Goal: Task Accomplishment & Management: Use online tool/utility

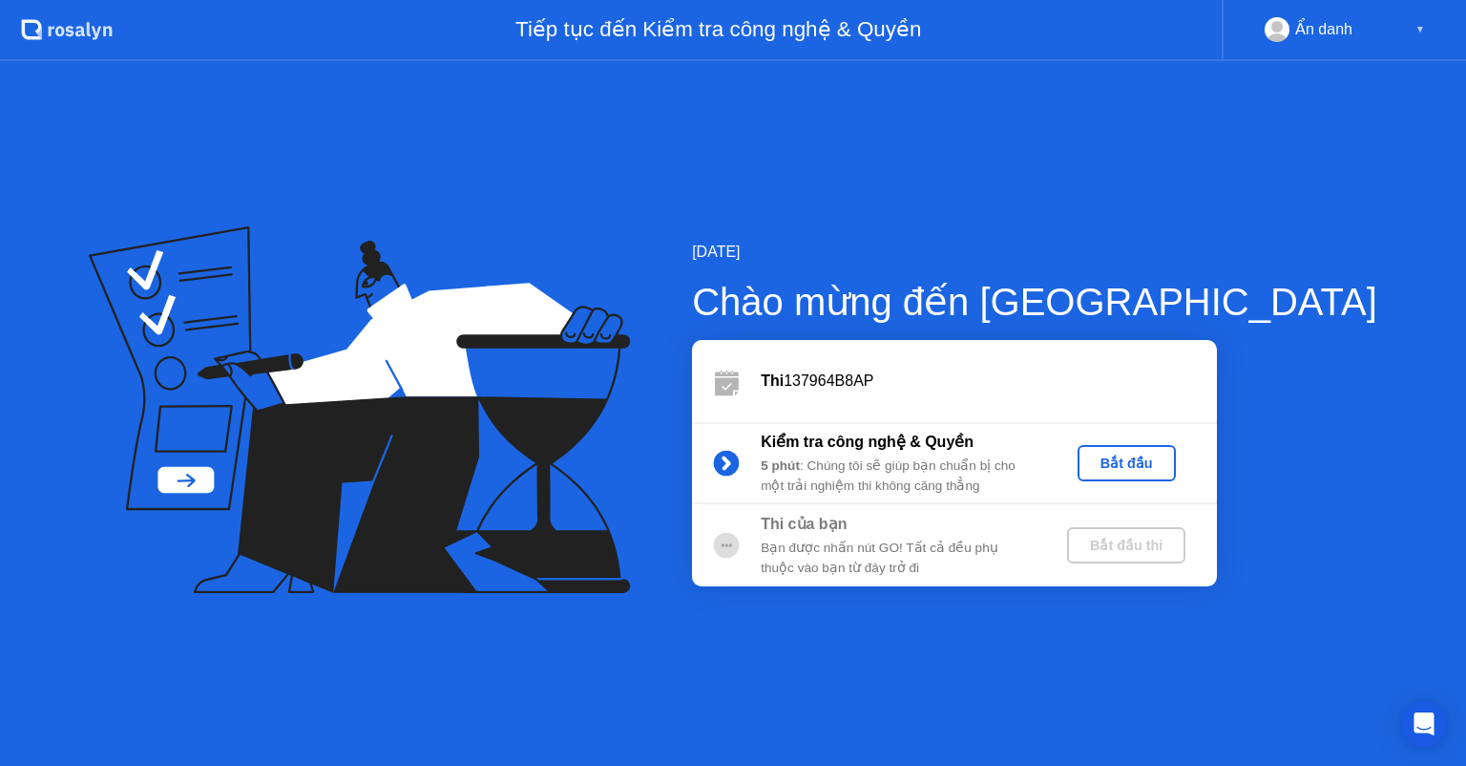
click at [595, 690] on div "[DATE] Chào mừng đến [PERSON_NAME] 137964B8AP Kiểm tra công nghệ & Quyền 5 phút…" at bounding box center [733, 413] width 1466 height 704
click at [739, 155] on div "[DATE] Chào mừng đến [PERSON_NAME] 137964B8AP Kiểm tra công nghệ & Quyền 5 phút…" at bounding box center [733, 413] width 1466 height 704
click at [1416, 28] on div "▼" at bounding box center [1421, 29] width 10 height 25
click at [1334, 34] on div "Ẩn danh" at bounding box center [1323, 29] width 57 height 25
click at [1168, 456] on div "Bắt đầu" at bounding box center [1126, 462] width 83 height 15
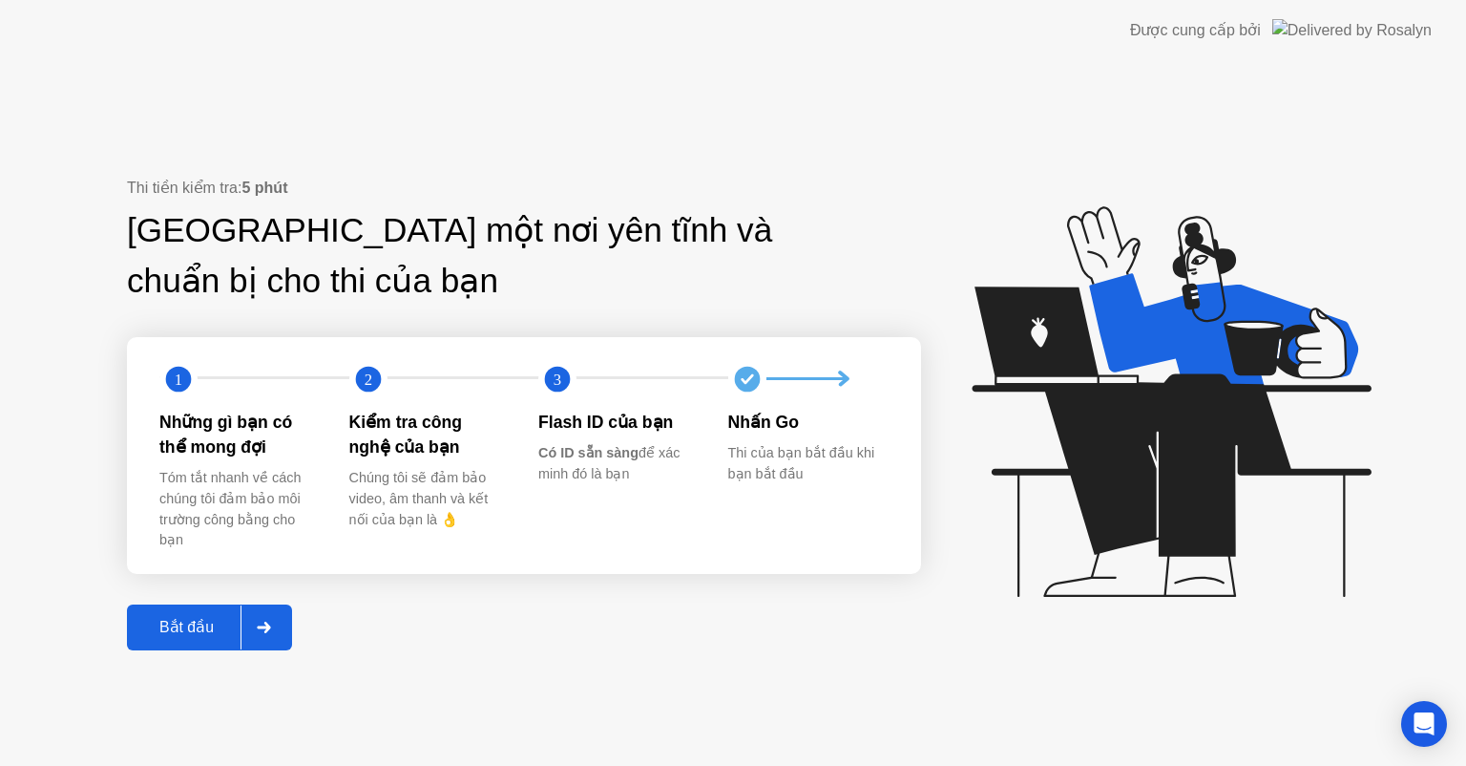
click at [199, 645] on button "Bắt đầu" at bounding box center [209, 627] width 165 height 46
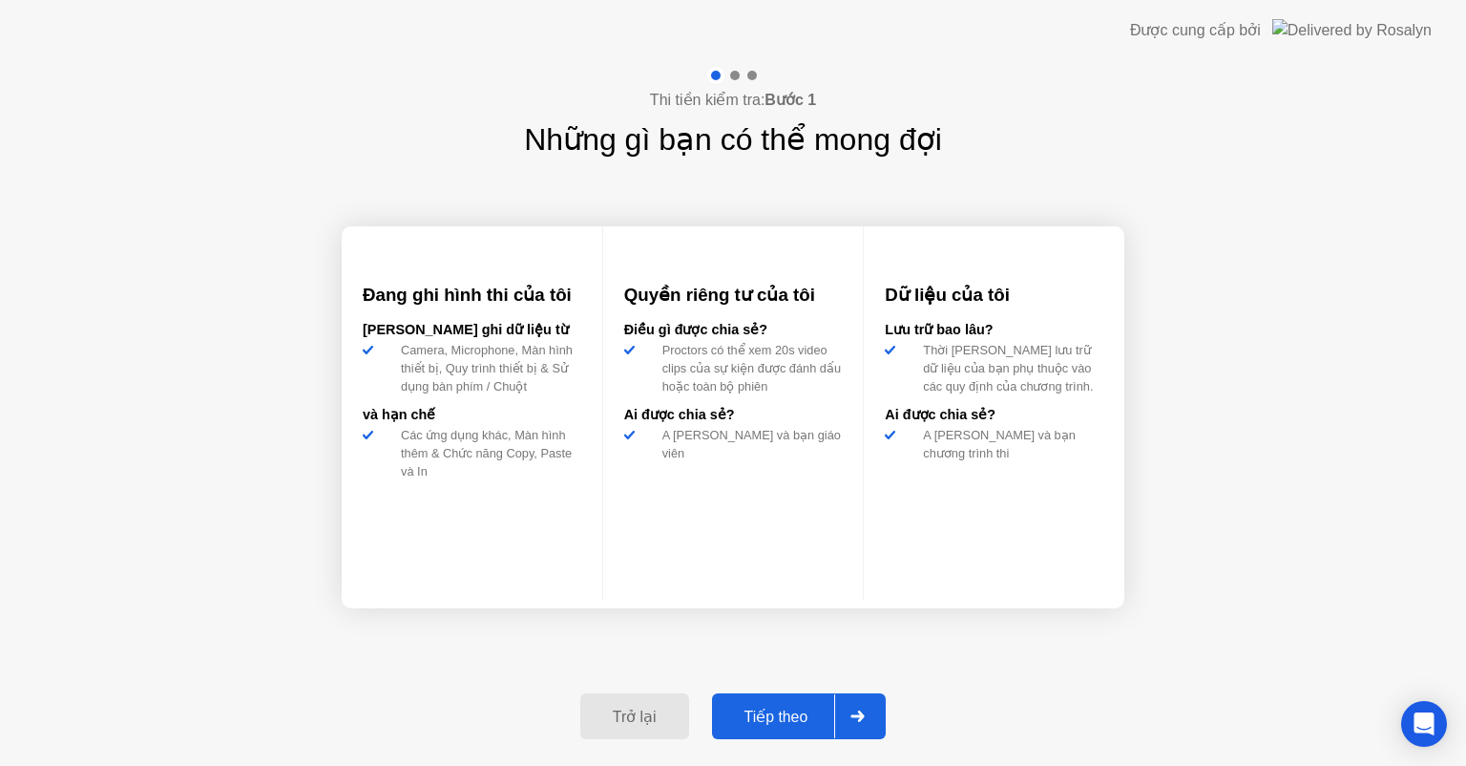
click at [883, 722] on button "Tiếp theo" at bounding box center [799, 716] width 175 height 46
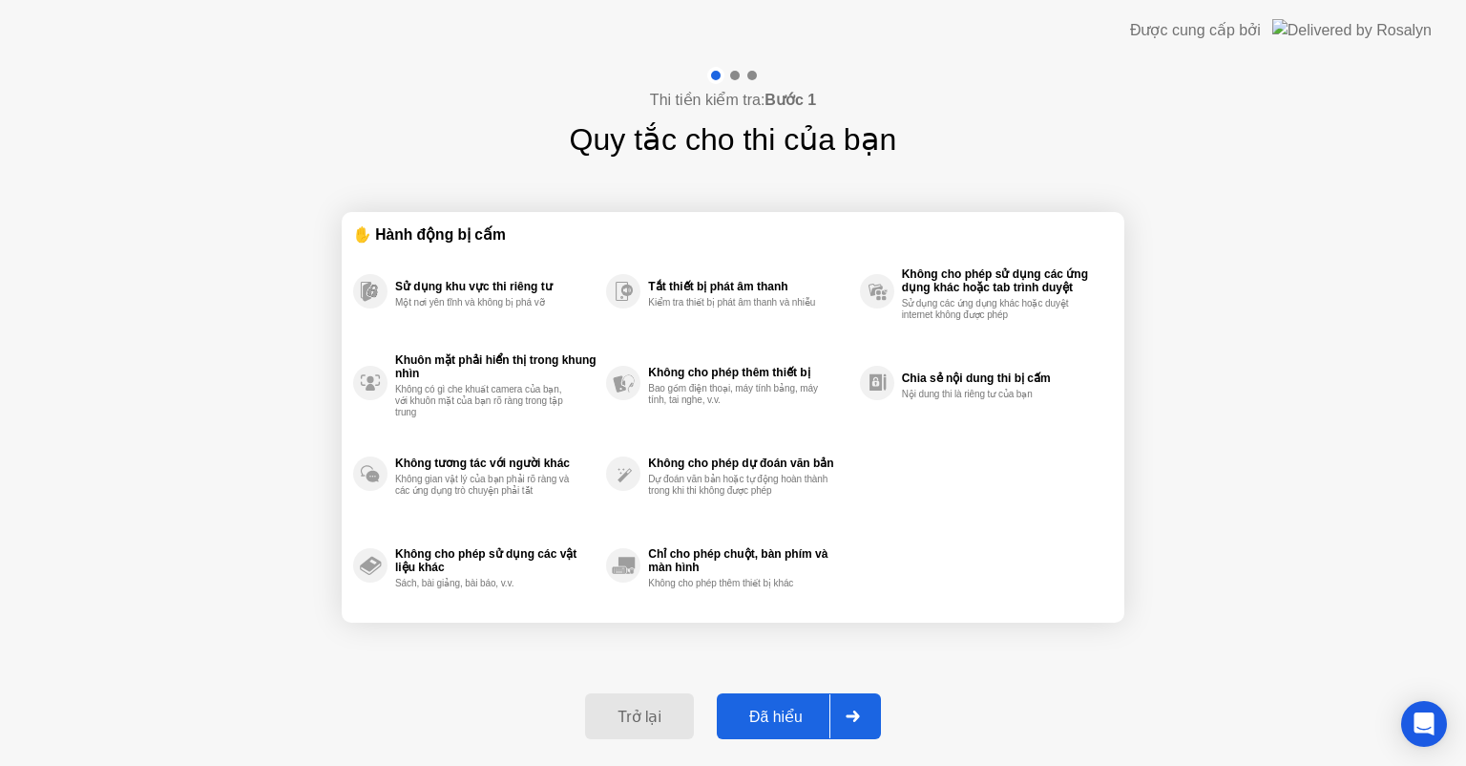
click at [785, 712] on div "Đã hiểu" at bounding box center [776, 716] width 107 height 18
select select "**********"
select select "*******"
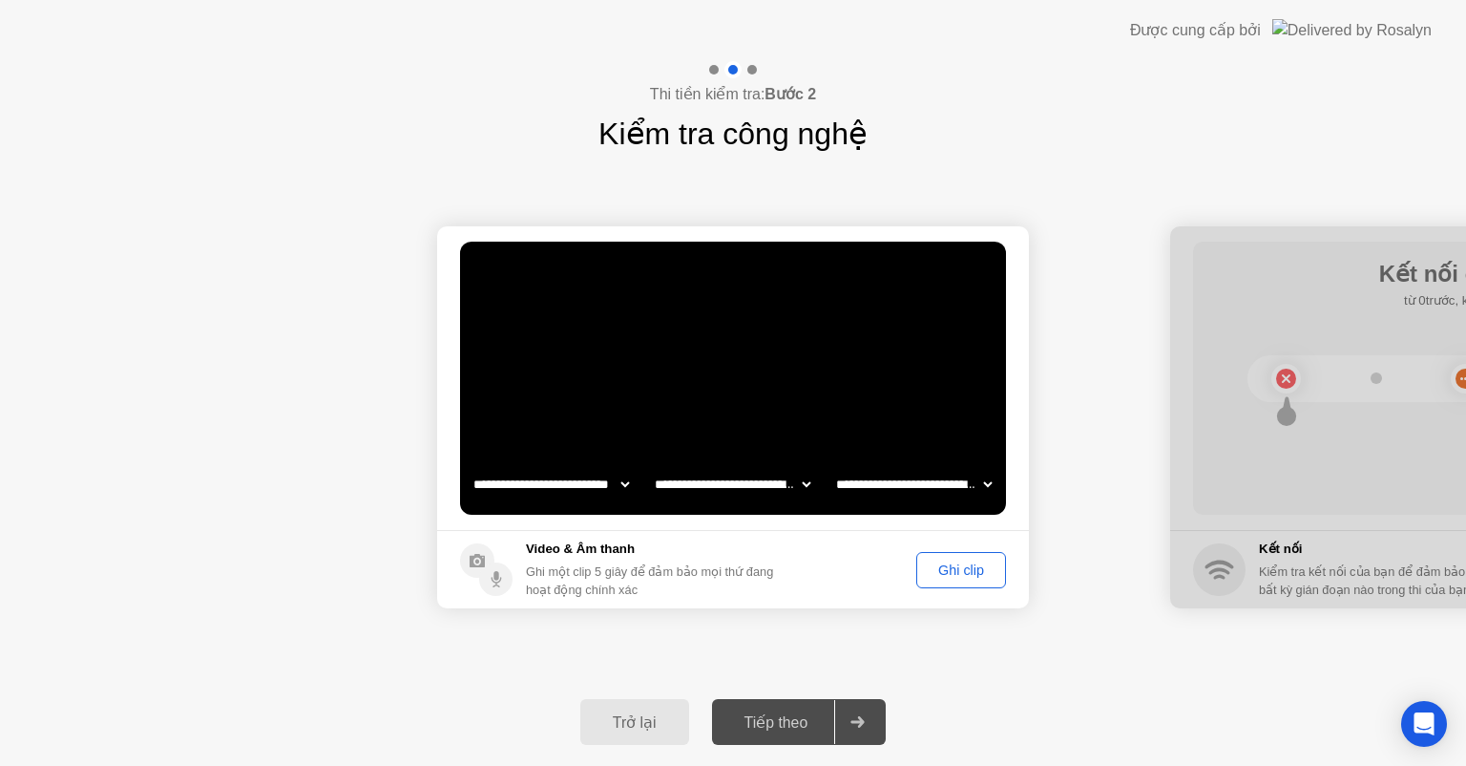
click at [985, 575] on div "Ghi clip" at bounding box center [961, 569] width 76 height 15
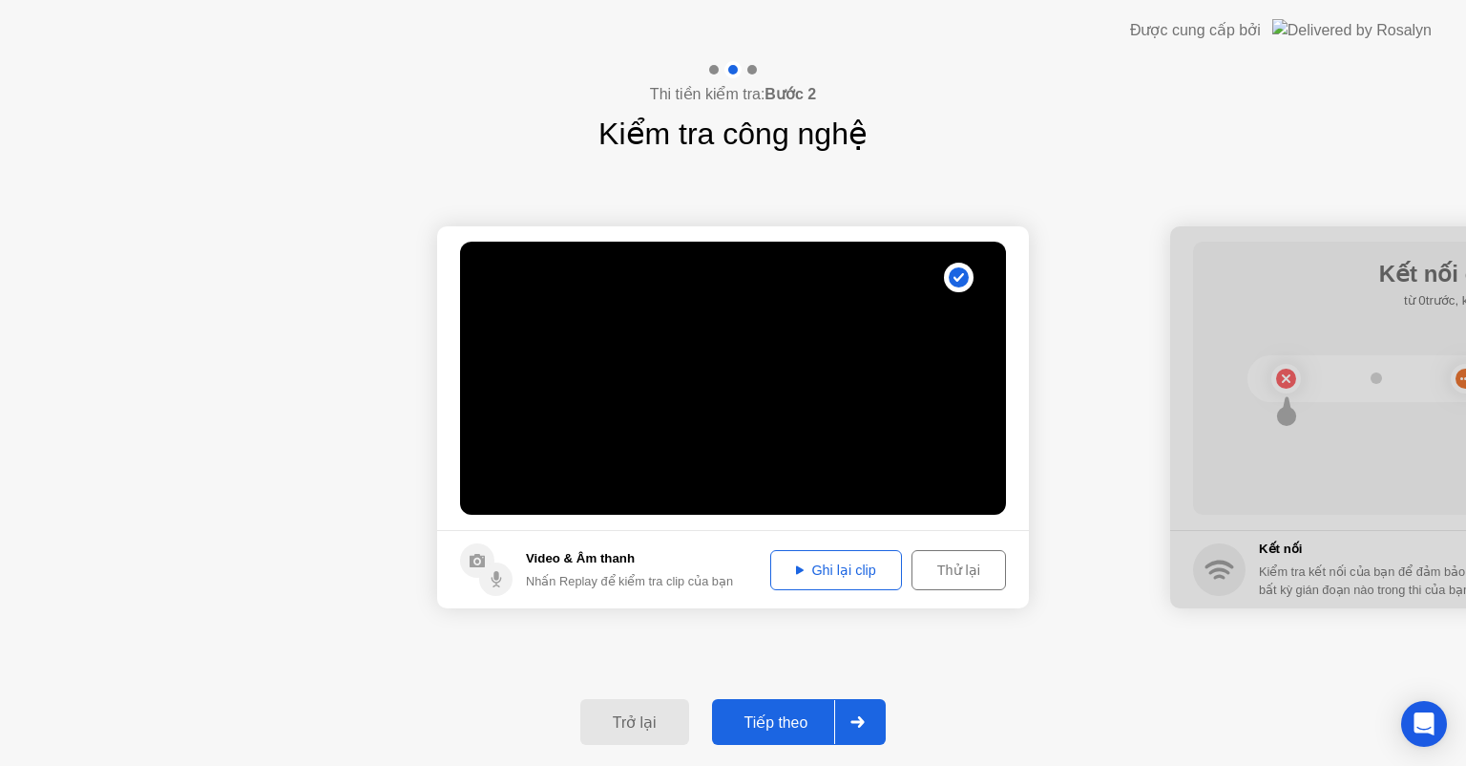
click at [828, 580] on button "Ghi lại clip" at bounding box center [835, 570] width 131 height 40
click at [876, 704] on div at bounding box center [857, 722] width 46 height 44
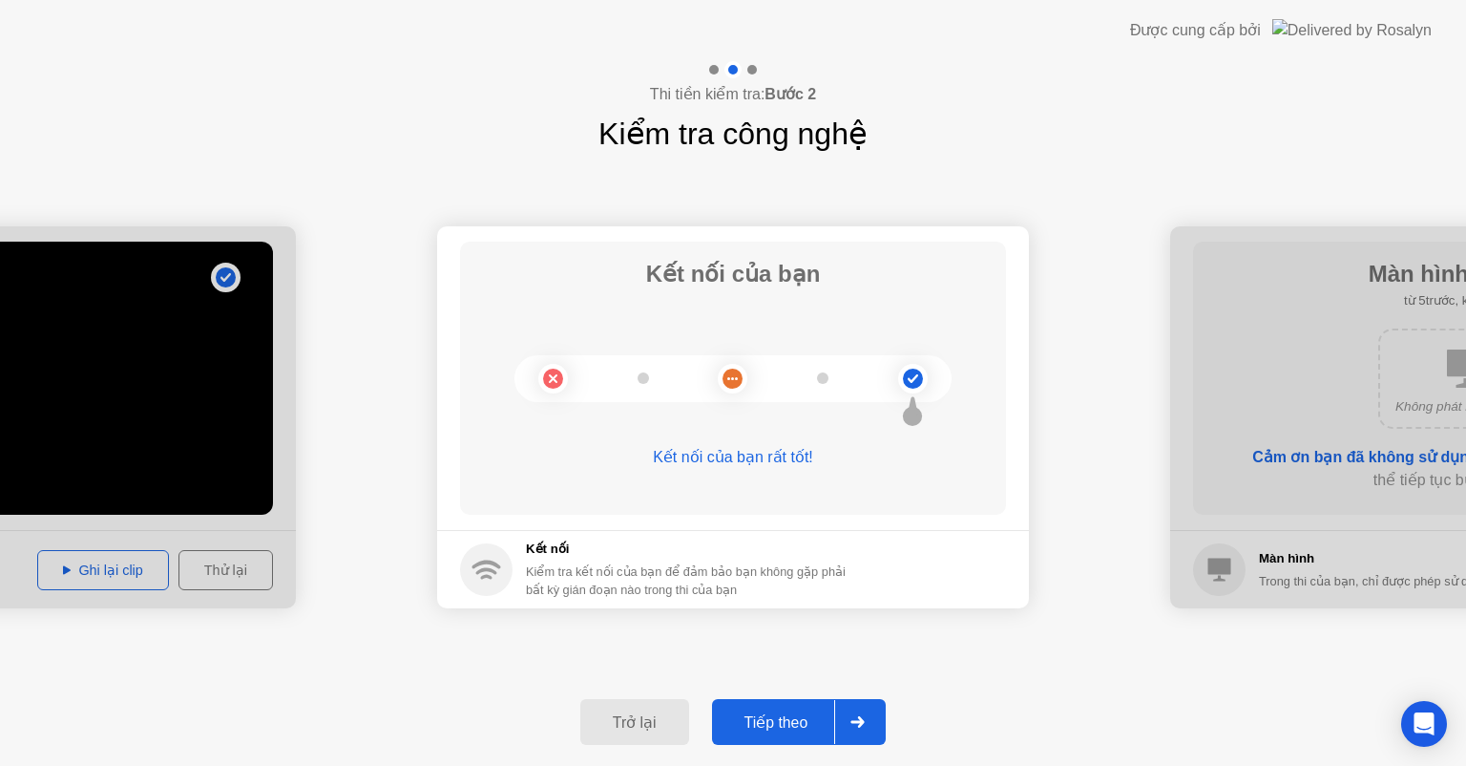
click at [809, 731] on div "Tiếp theo" at bounding box center [776, 722] width 117 height 18
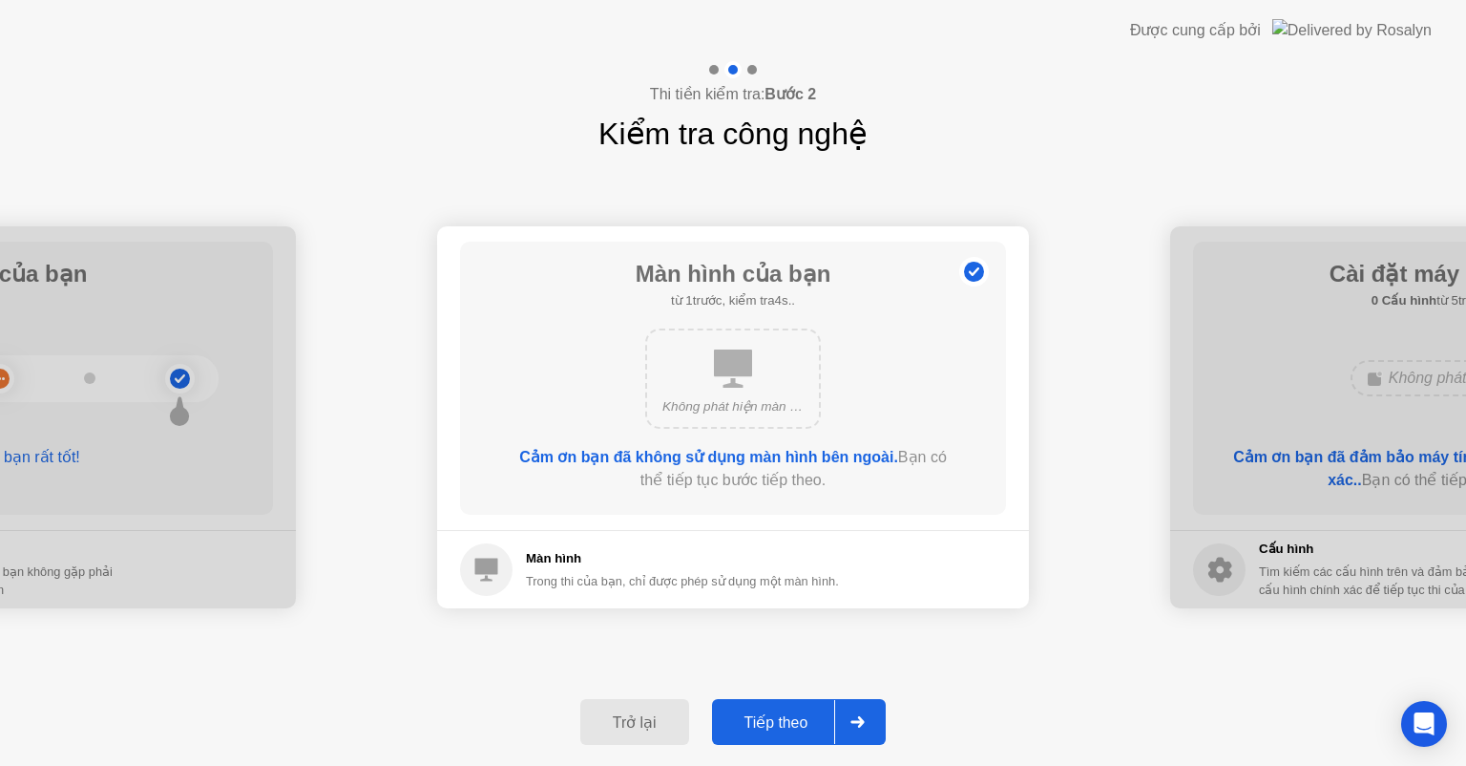
click at [794, 731] on div "Tiếp theo" at bounding box center [776, 722] width 117 height 18
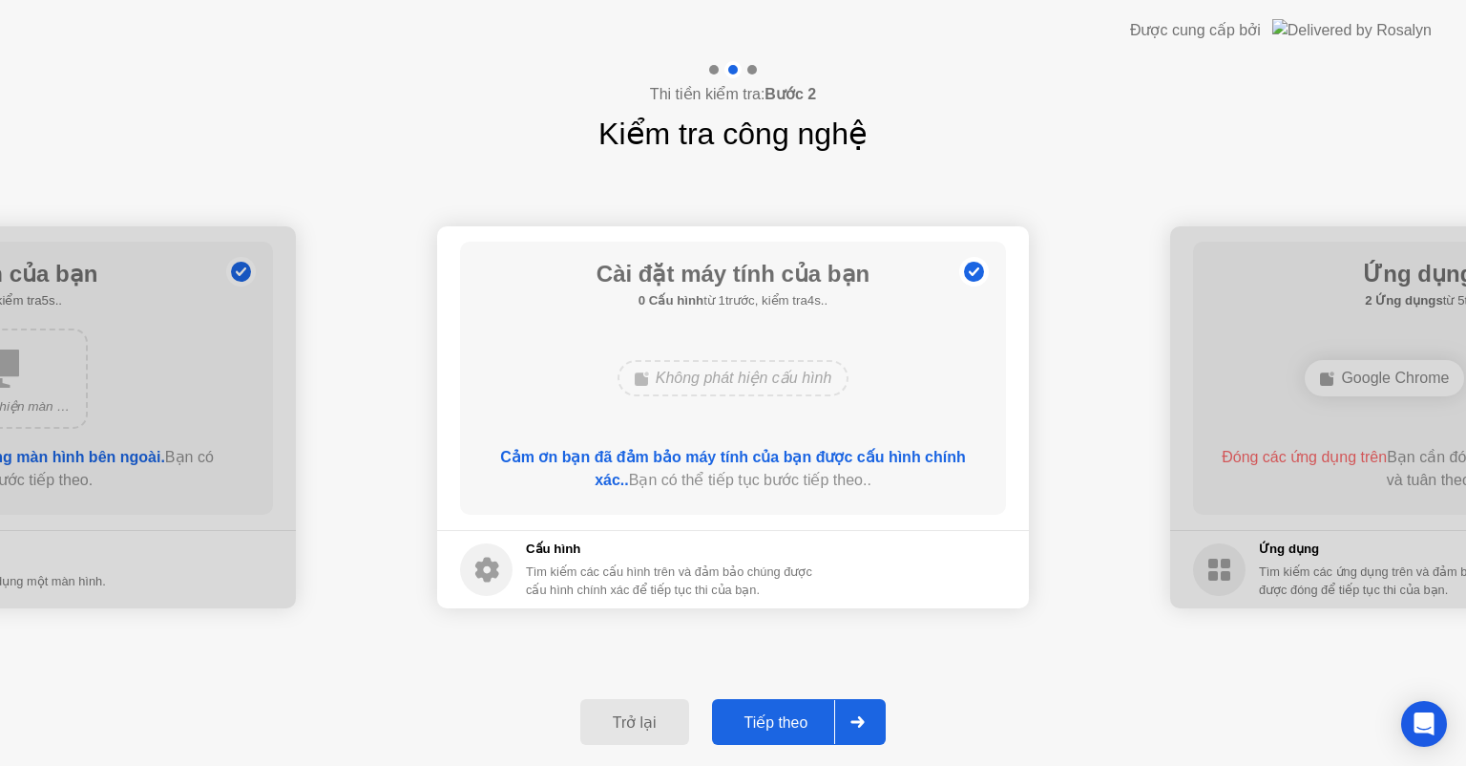
click at [794, 731] on div "Tiếp theo" at bounding box center [776, 722] width 117 height 18
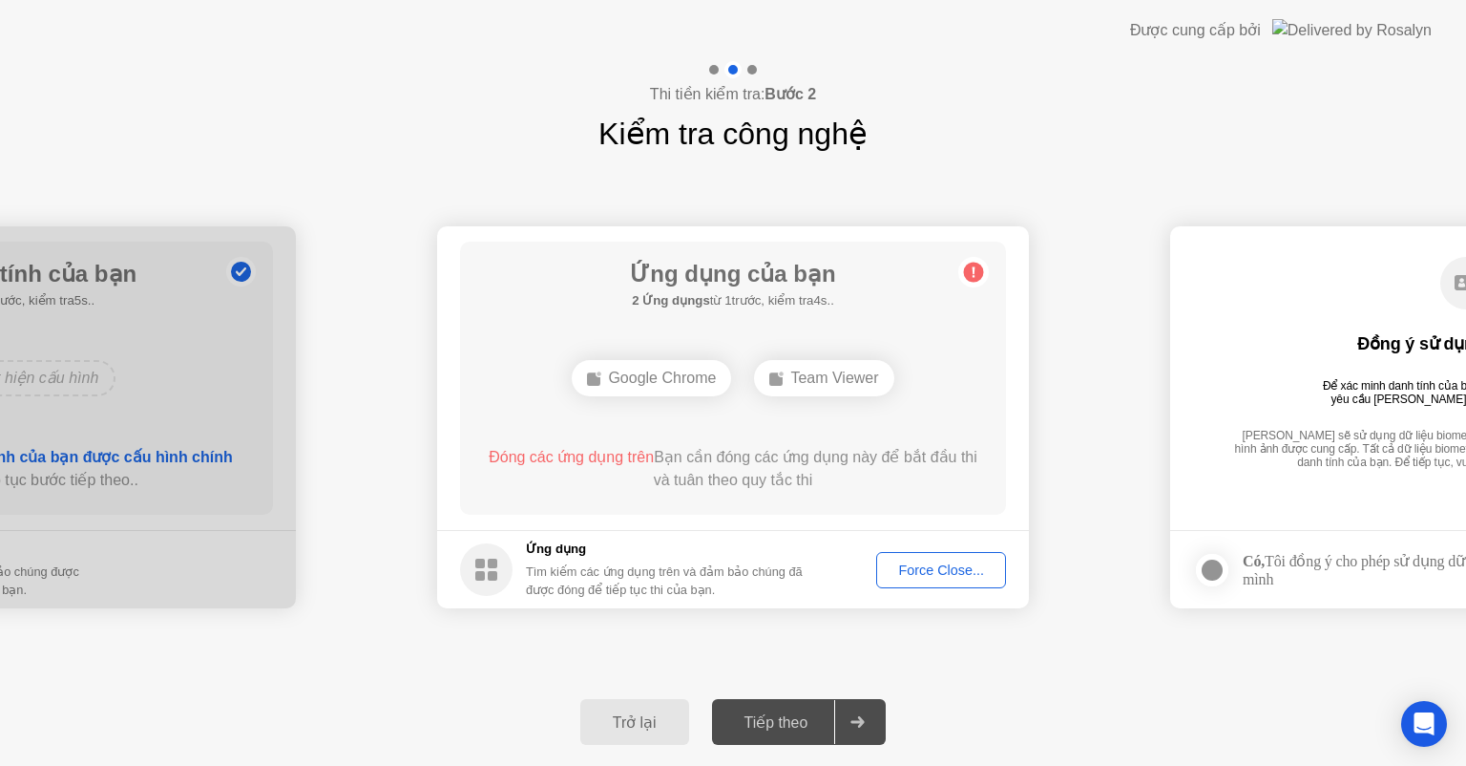
click at [668, 375] on div "Google Chrome" at bounding box center [651, 378] width 159 height 36
click at [844, 371] on div "Team Viewer" at bounding box center [823, 378] width 139 height 36
click at [913, 564] on div "Force Close..." at bounding box center [941, 569] width 116 height 15
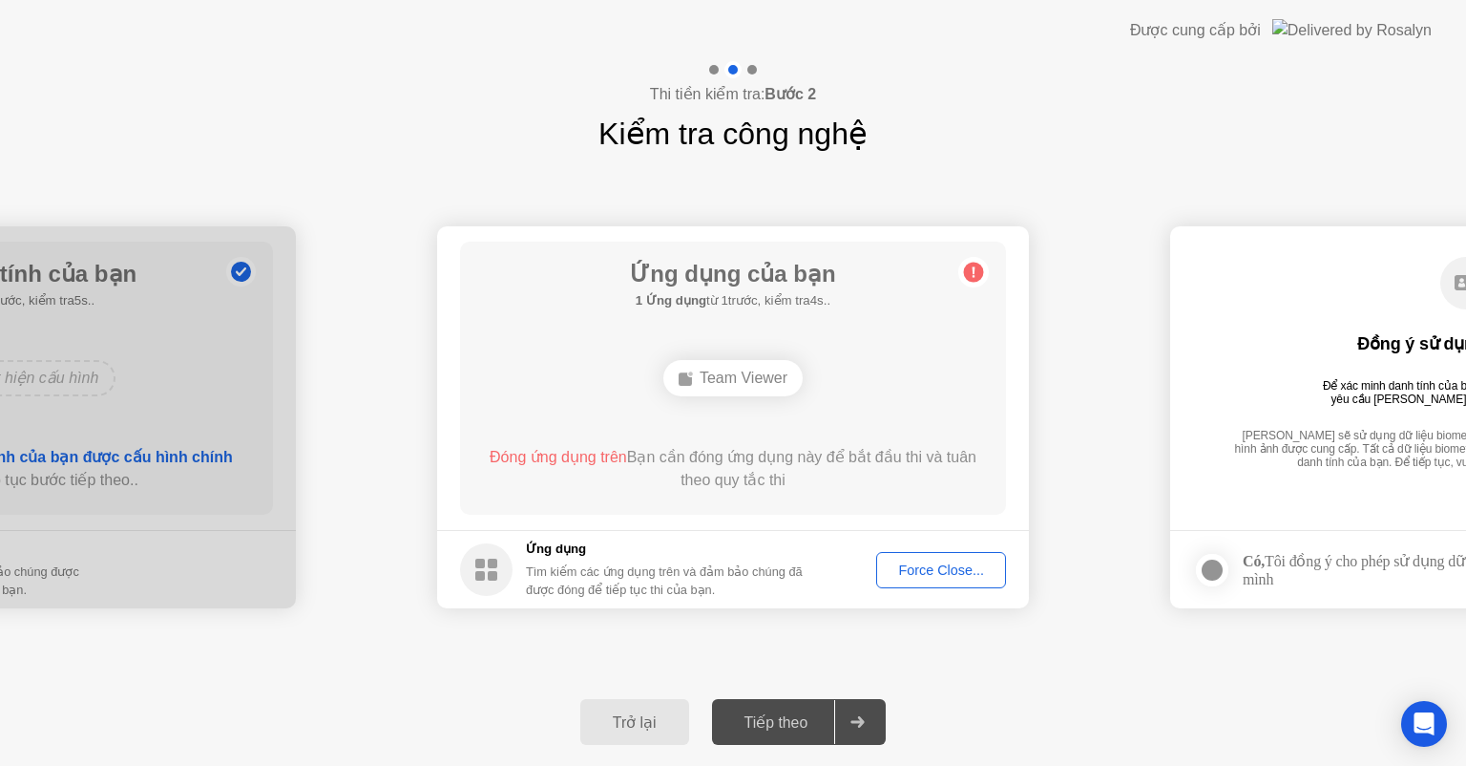
click at [705, 383] on div "Team Viewer" at bounding box center [732, 378] width 139 height 36
click at [738, 545] on h5 "Ứng dụng" at bounding box center [670, 548] width 289 height 19
click at [801, 713] on div "Tiếp theo" at bounding box center [776, 722] width 117 height 18
click at [909, 578] on div "Force Close..." at bounding box center [941, 569] width 116 height 15
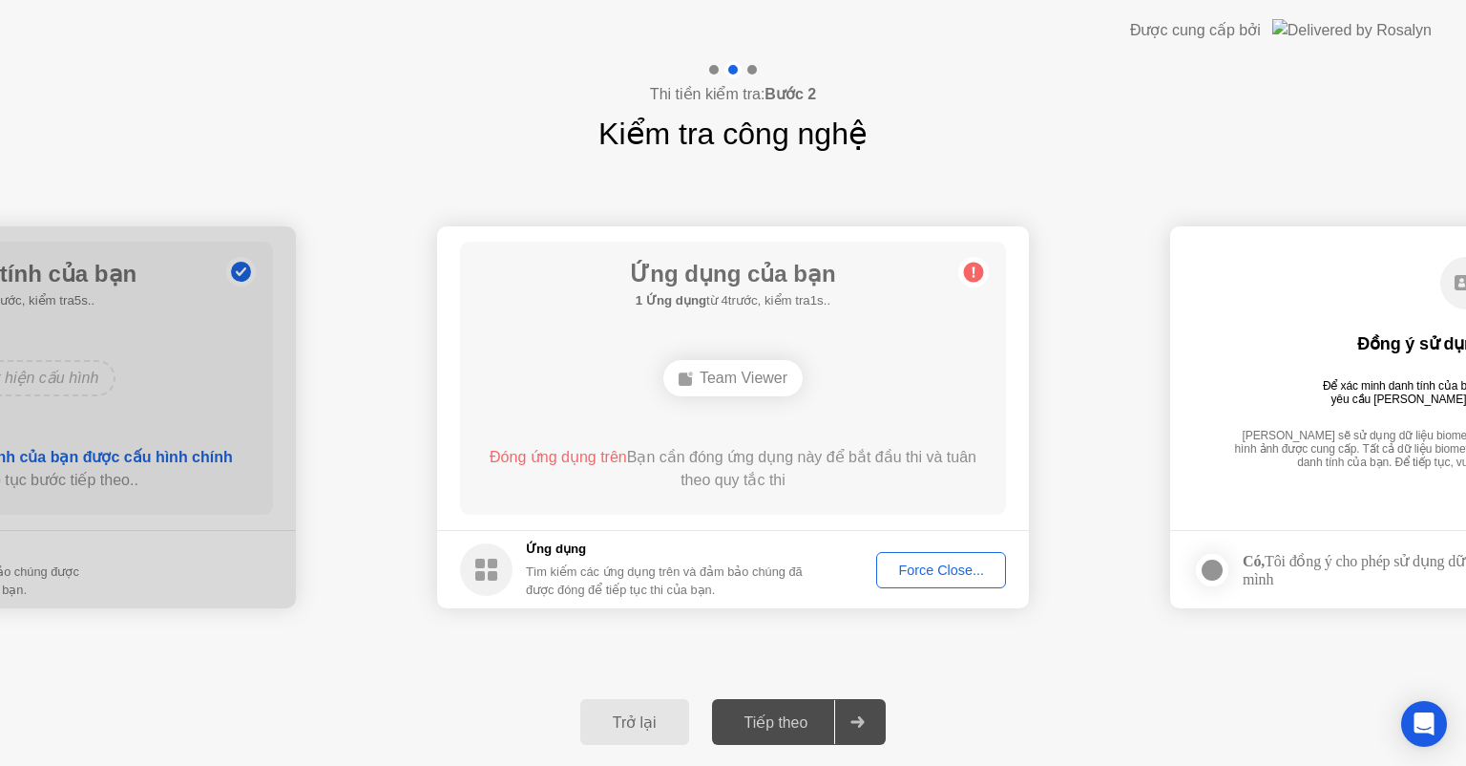
click at [917, 583] on button "Force Close..." at bounding box center [941, 570] width 130 height 36
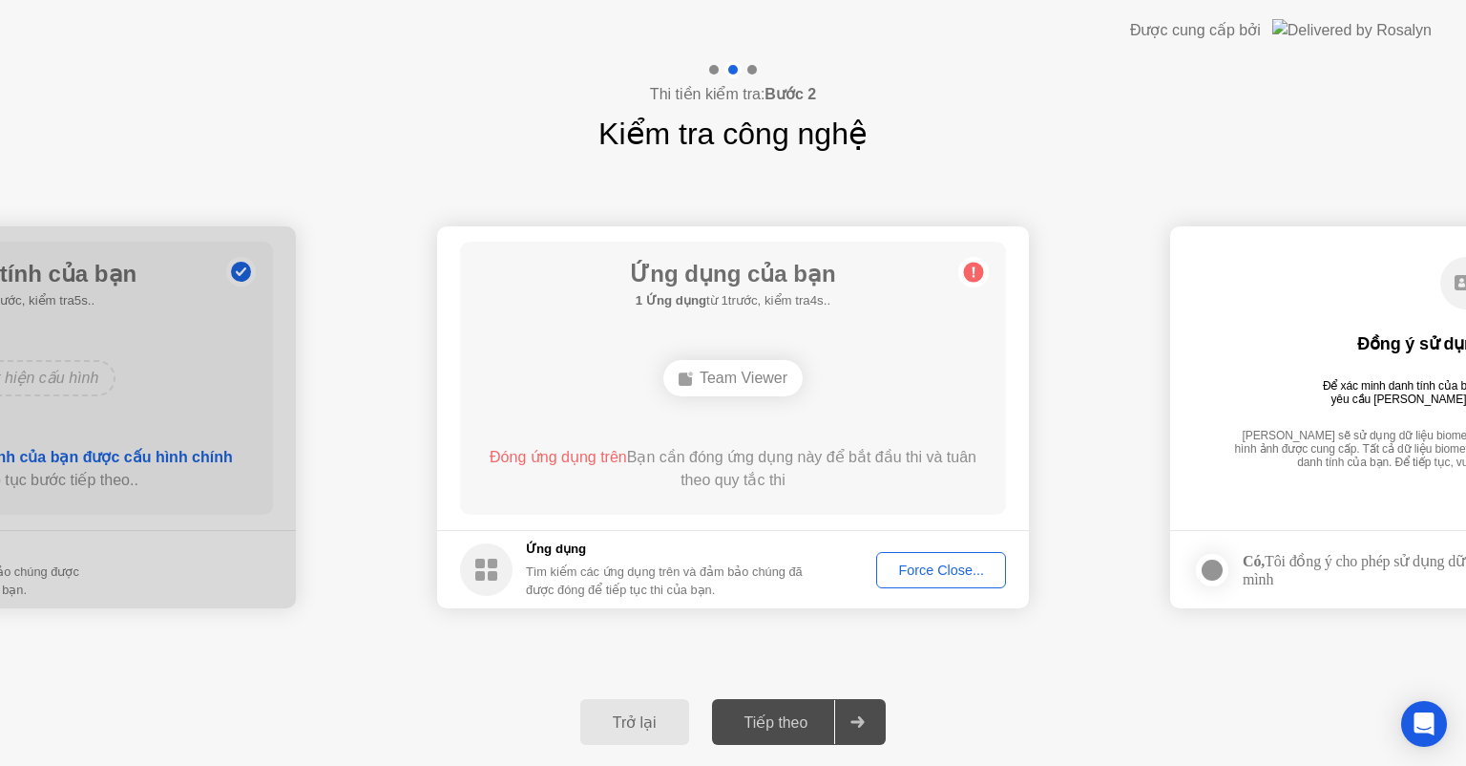
click at [631, 739] on button "Trở lại" at bounding box center [634, 722] width 109 height 46
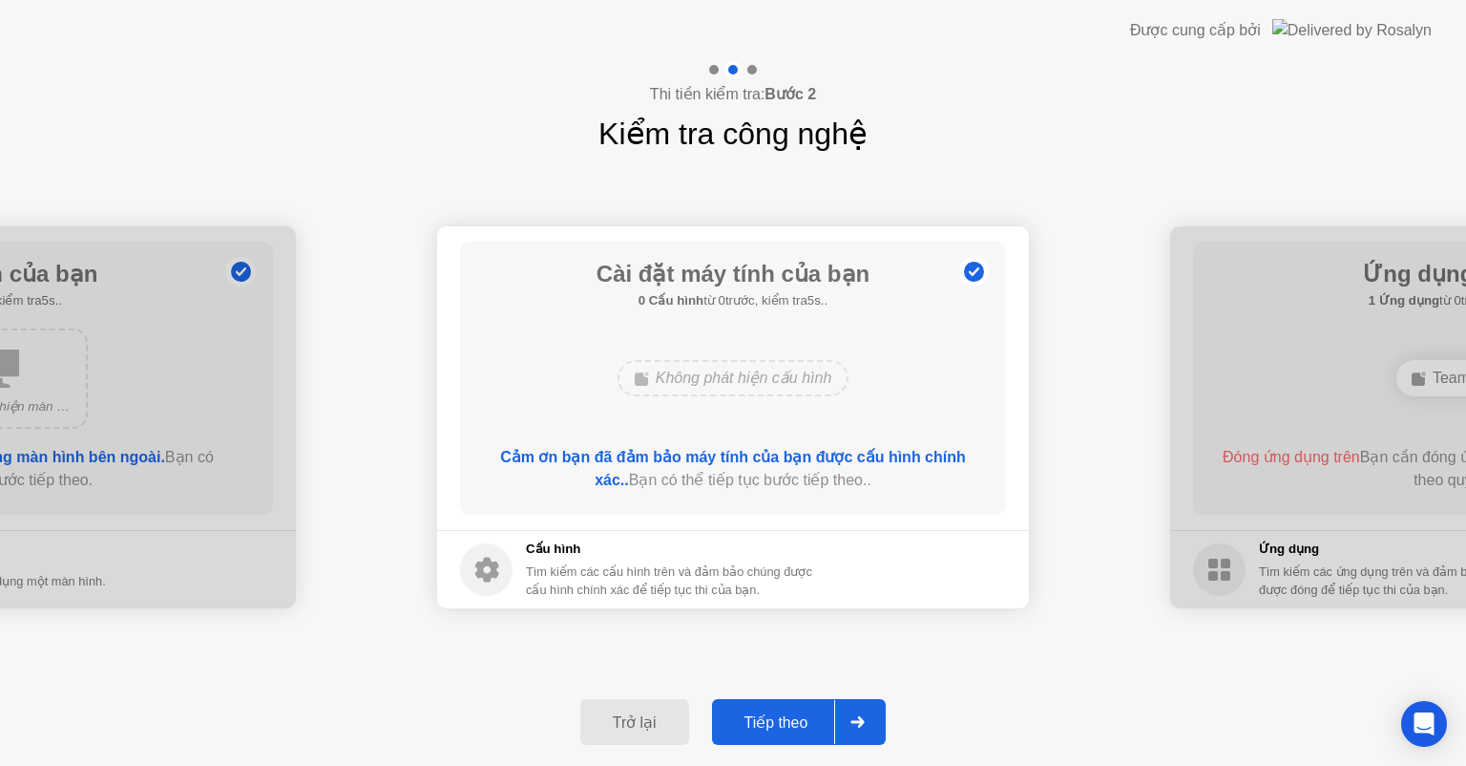
click at [757, 706] on button "Tiếp theo" at bounding box center [799, 722] width 175 height 46
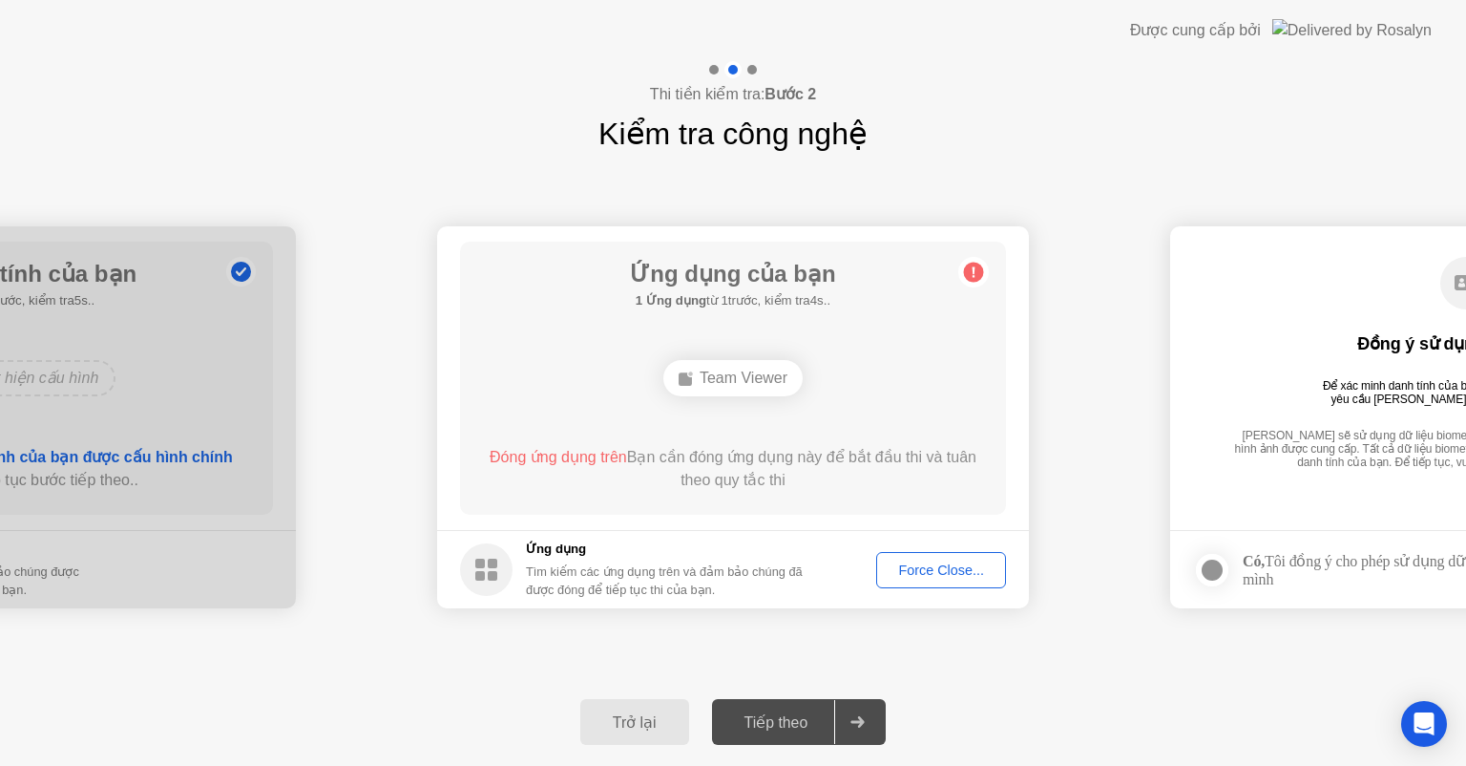
click at [940, 565] on div "Force Close..." at bounding box center [941, 569] width 116 height 15
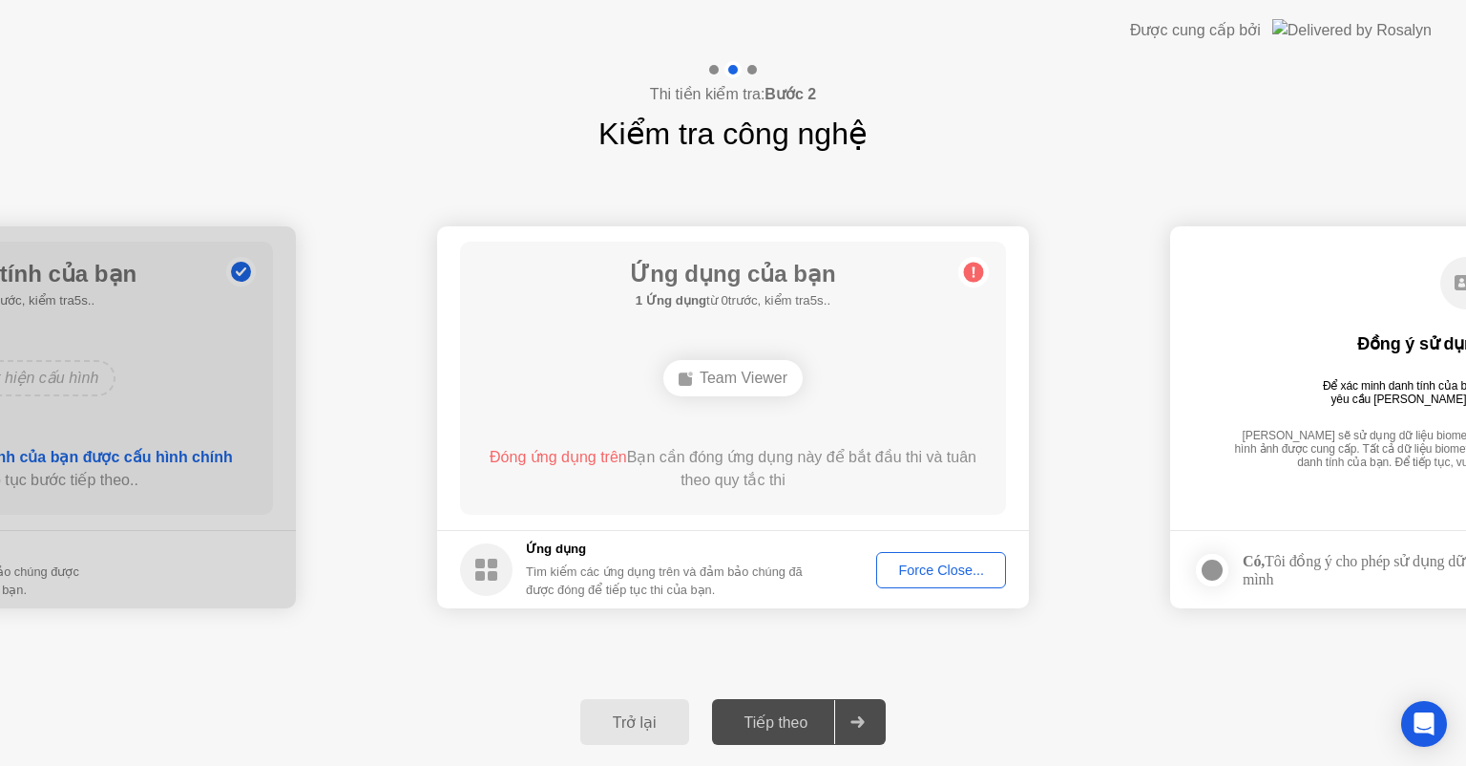
click at [928, 563] on div "Force Close..." at bounding box center [941, 569] width 116 height 15
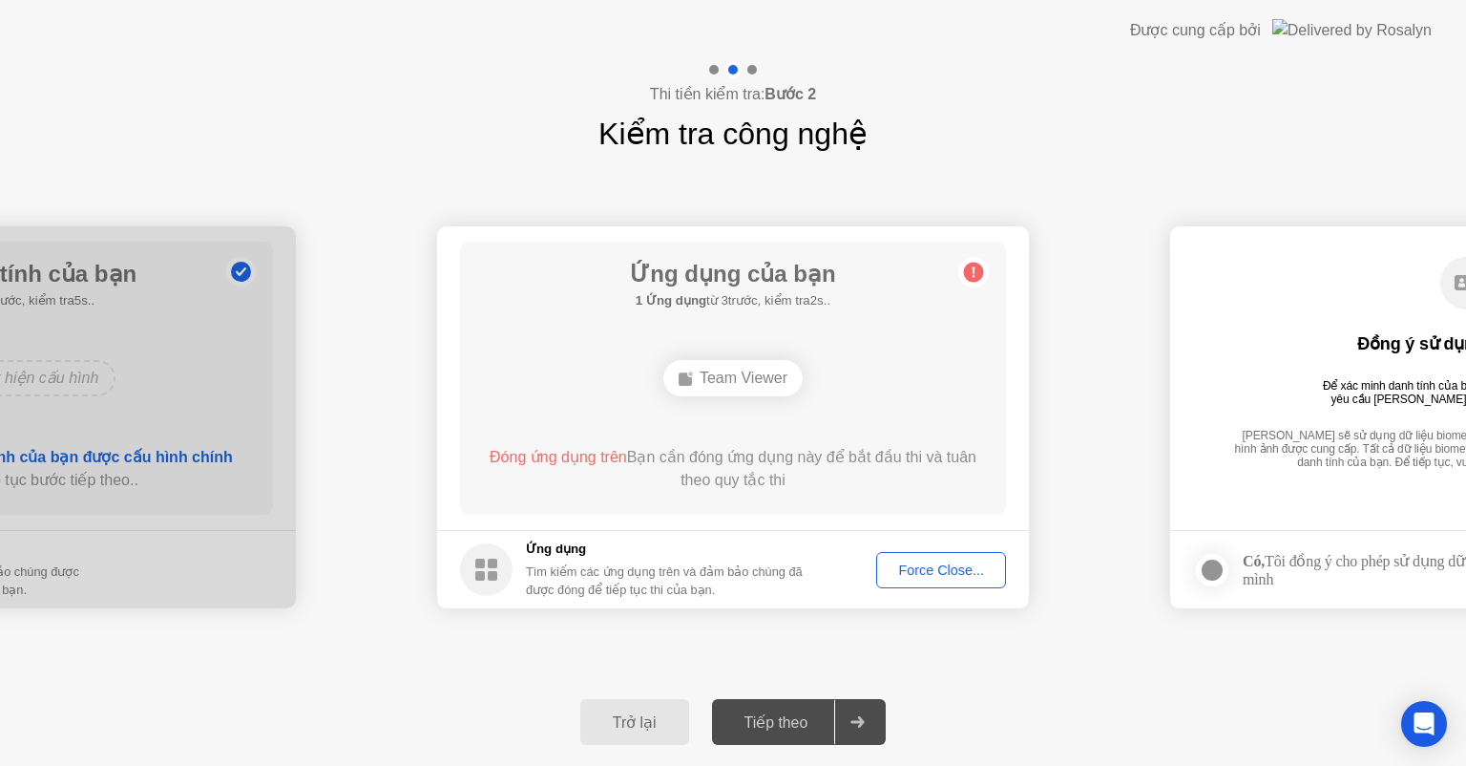
click at [920, 579] on button "Force Close..." at bounding box center [941, 570] width 130 height 36
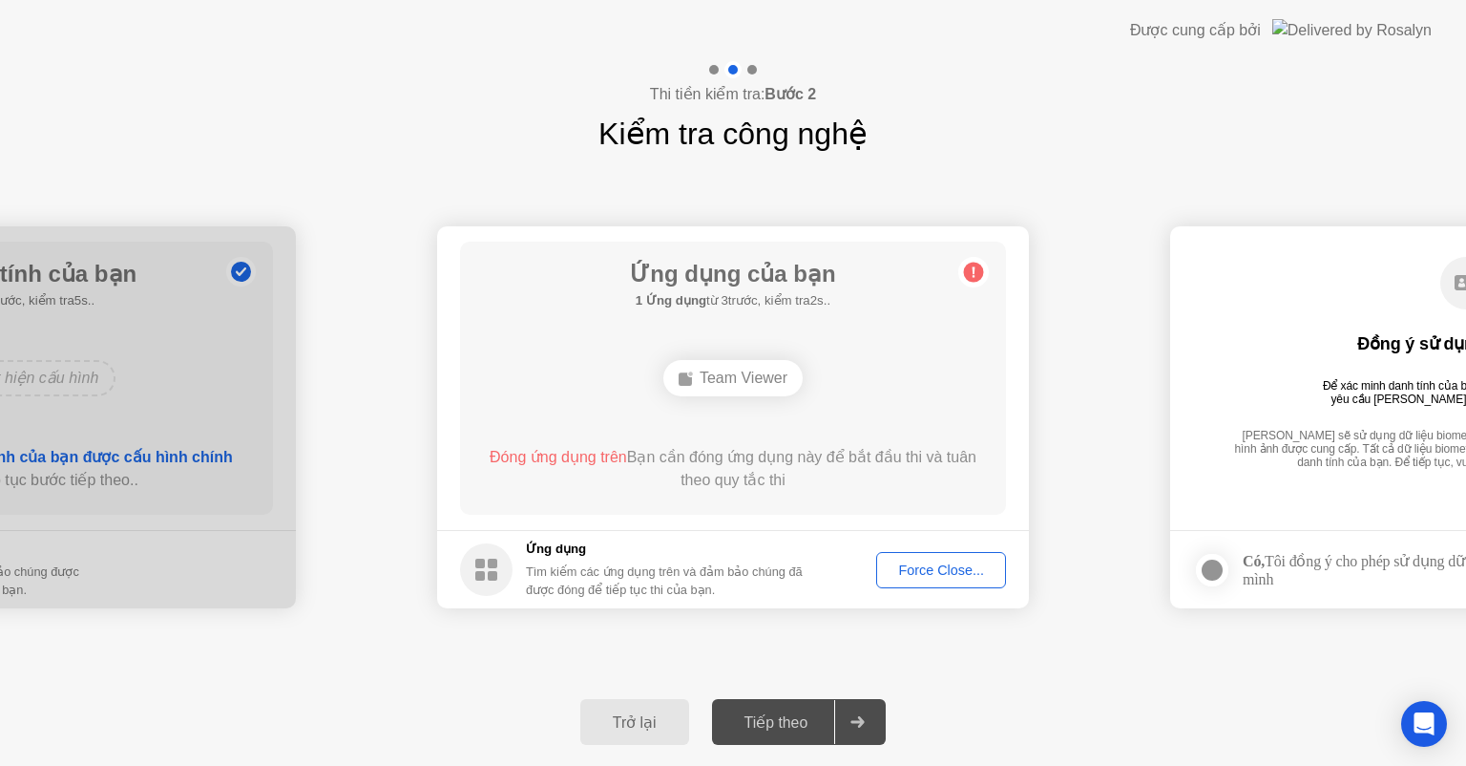
drag, startPoint x: 1435, startPoint y: 443, endPoint x: 1088, endPoint y: 458, distance: 346.8
click at [1184, 668] on div "**********" at bounding box center [733, 417] width 1466 height 521
click at [603, 722] on div "Trở lại" at bounding box center [634, 722] width 97 height 18
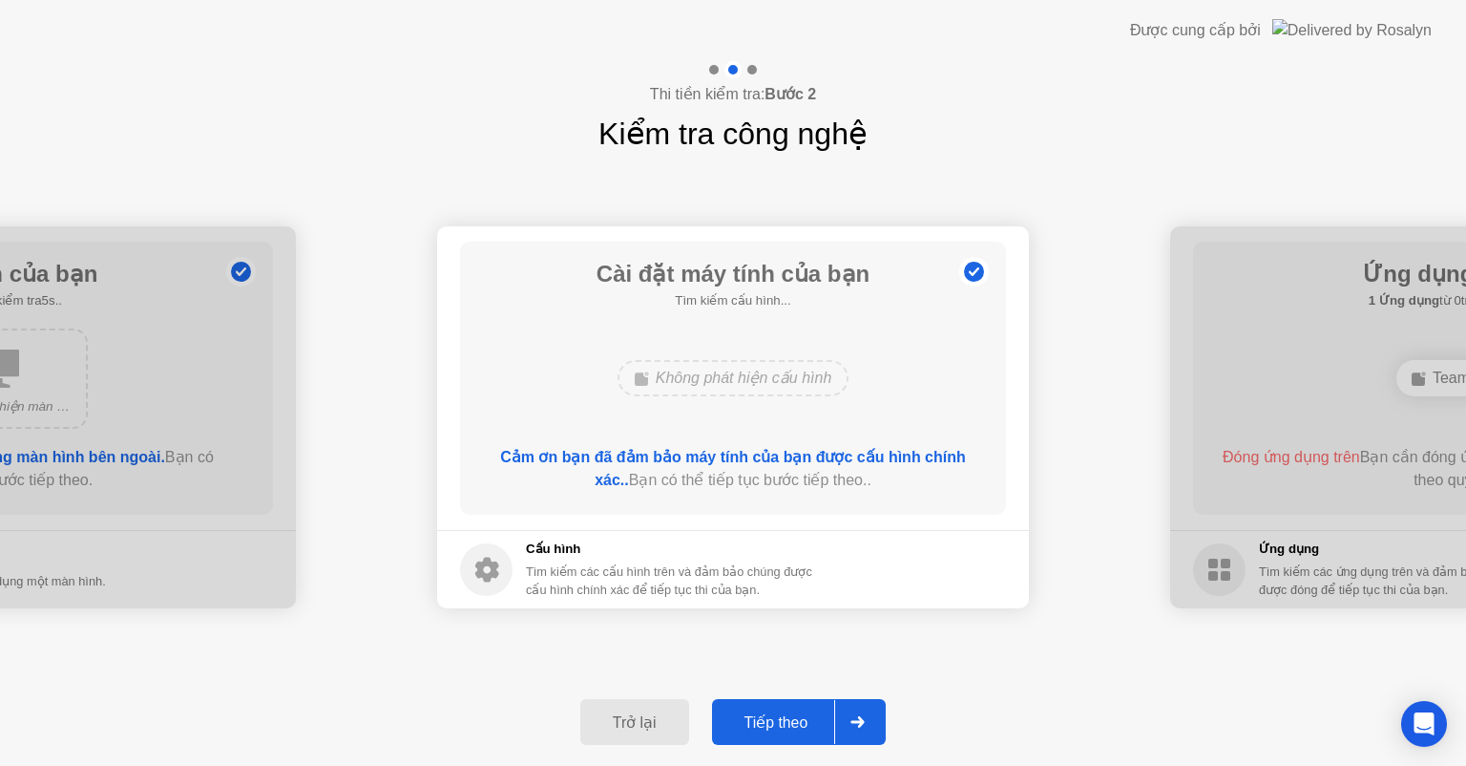
click at [604, 722] on div "Trở lại" at bounding box center [634, 722] width 97 height 18
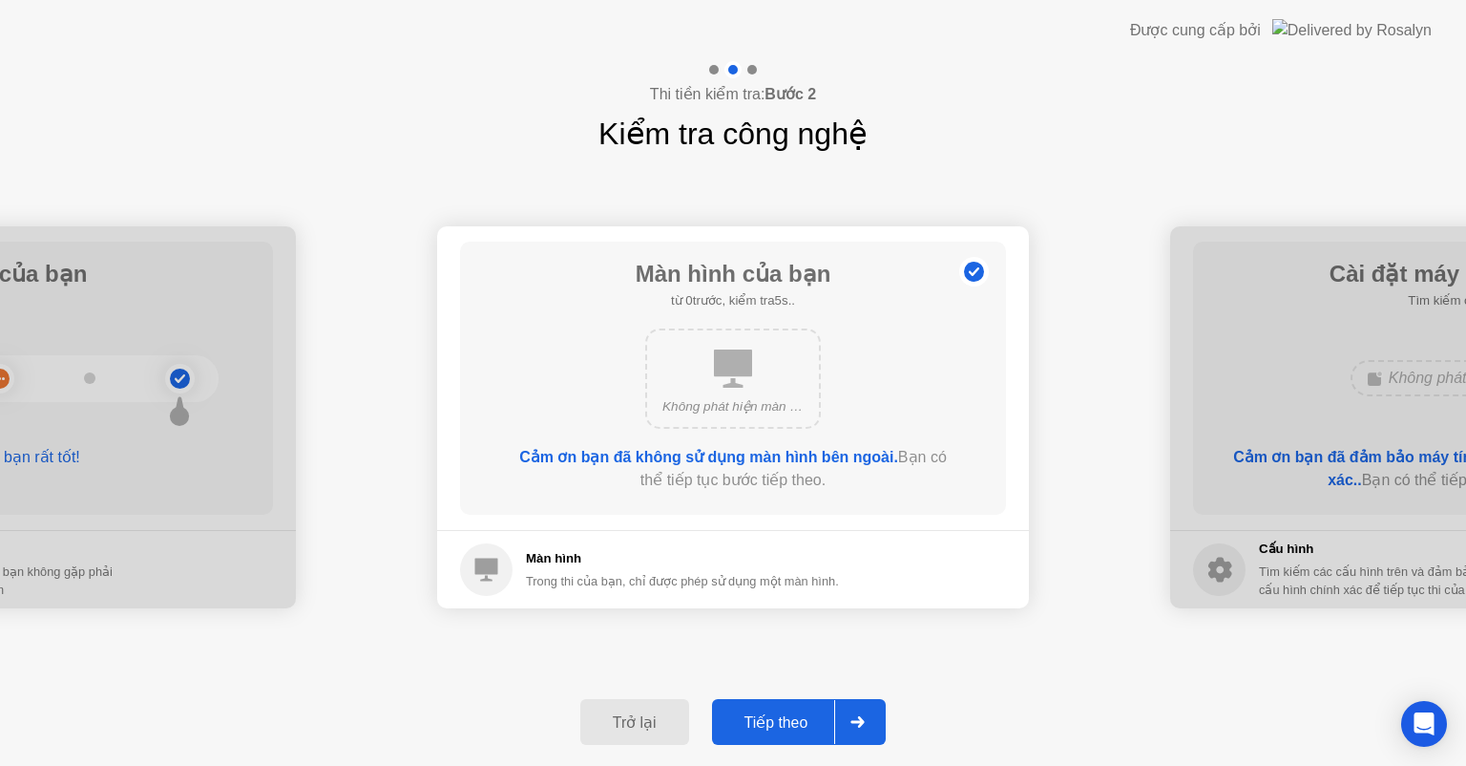
click at [604, 722] on div "Trở lại" at bounding box center [634, 722] width 97 height 18
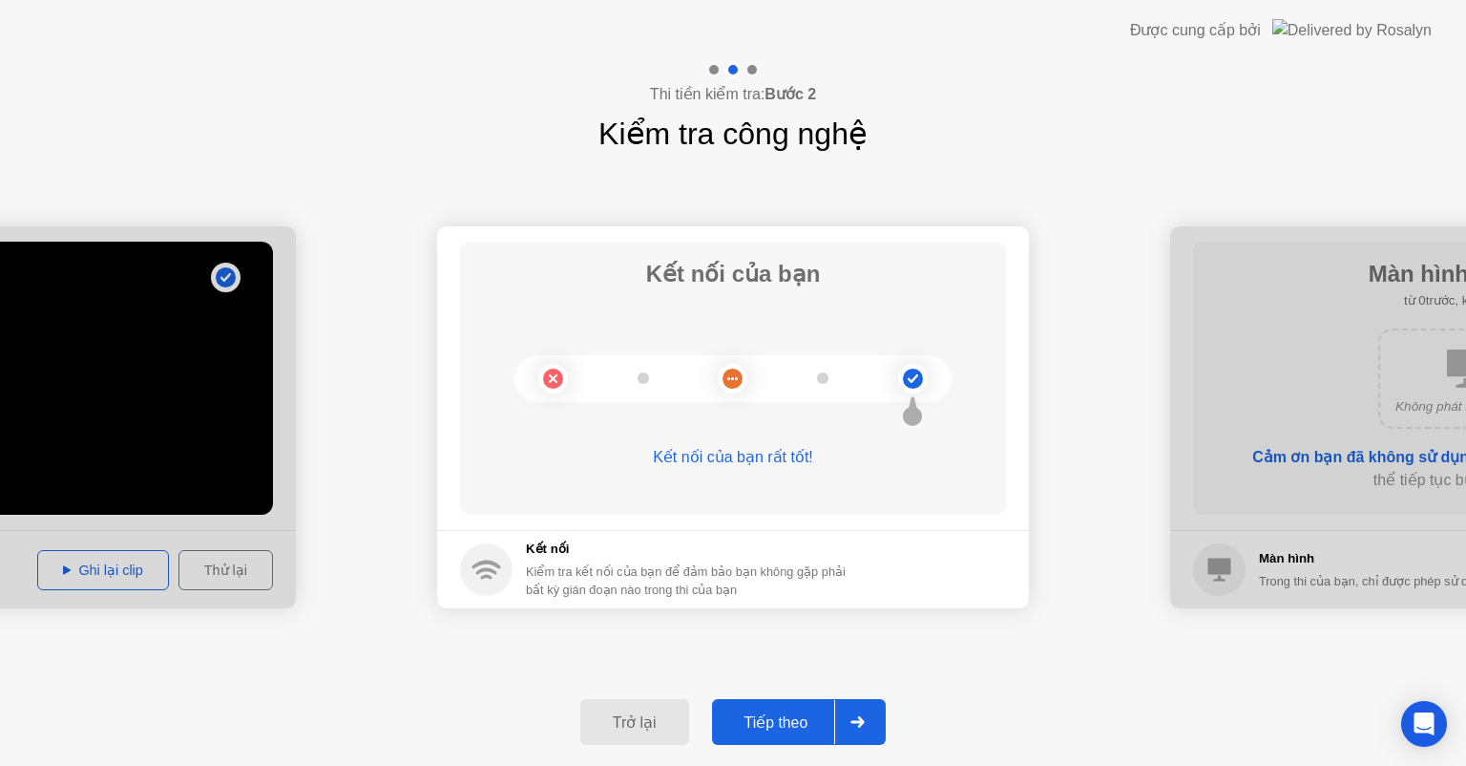
click at [604, 722] on div "Trở lại" at bounding box center [634, 722] width 97 height 18
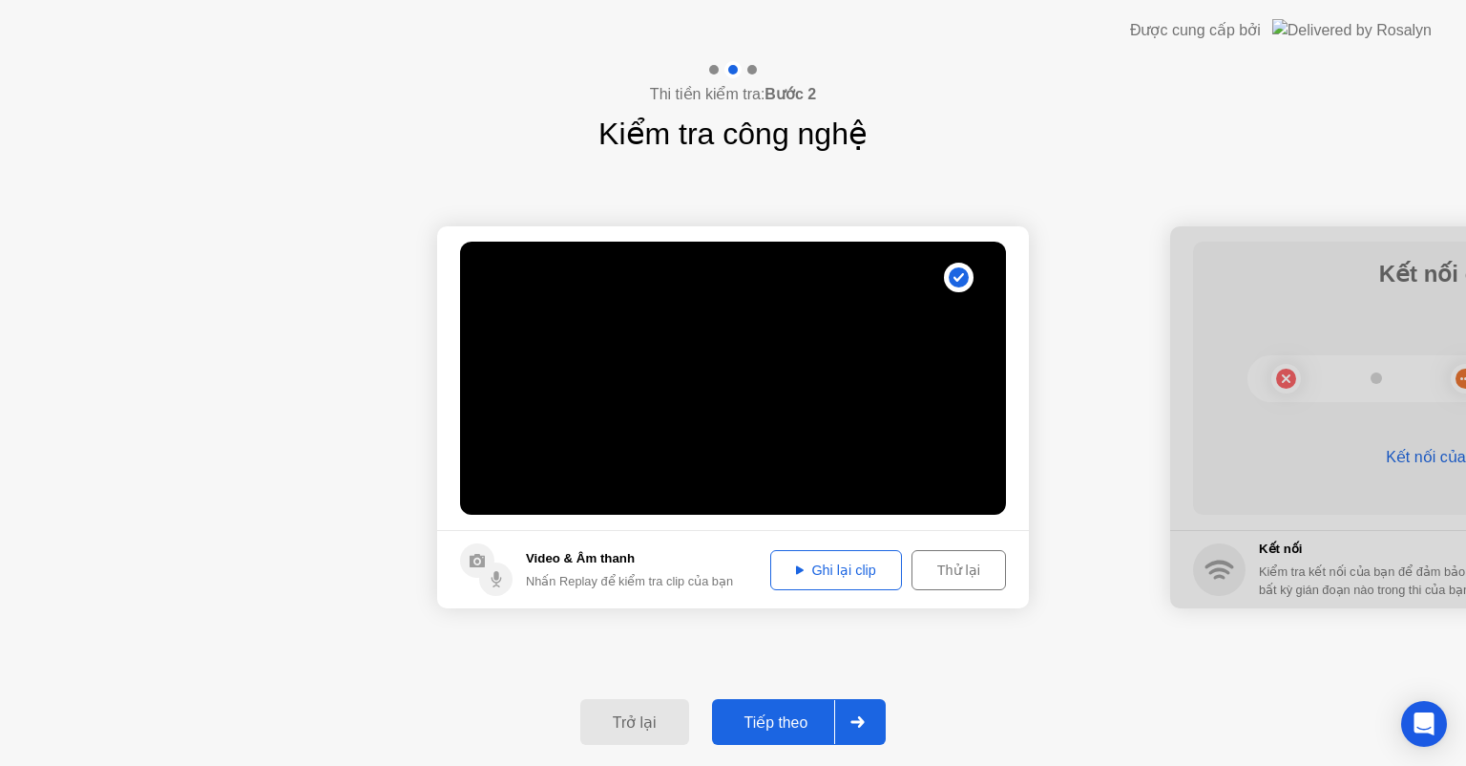
click at [604, 722] on div "Trở lại" at bounding box center [634, 722] width 97 height 18
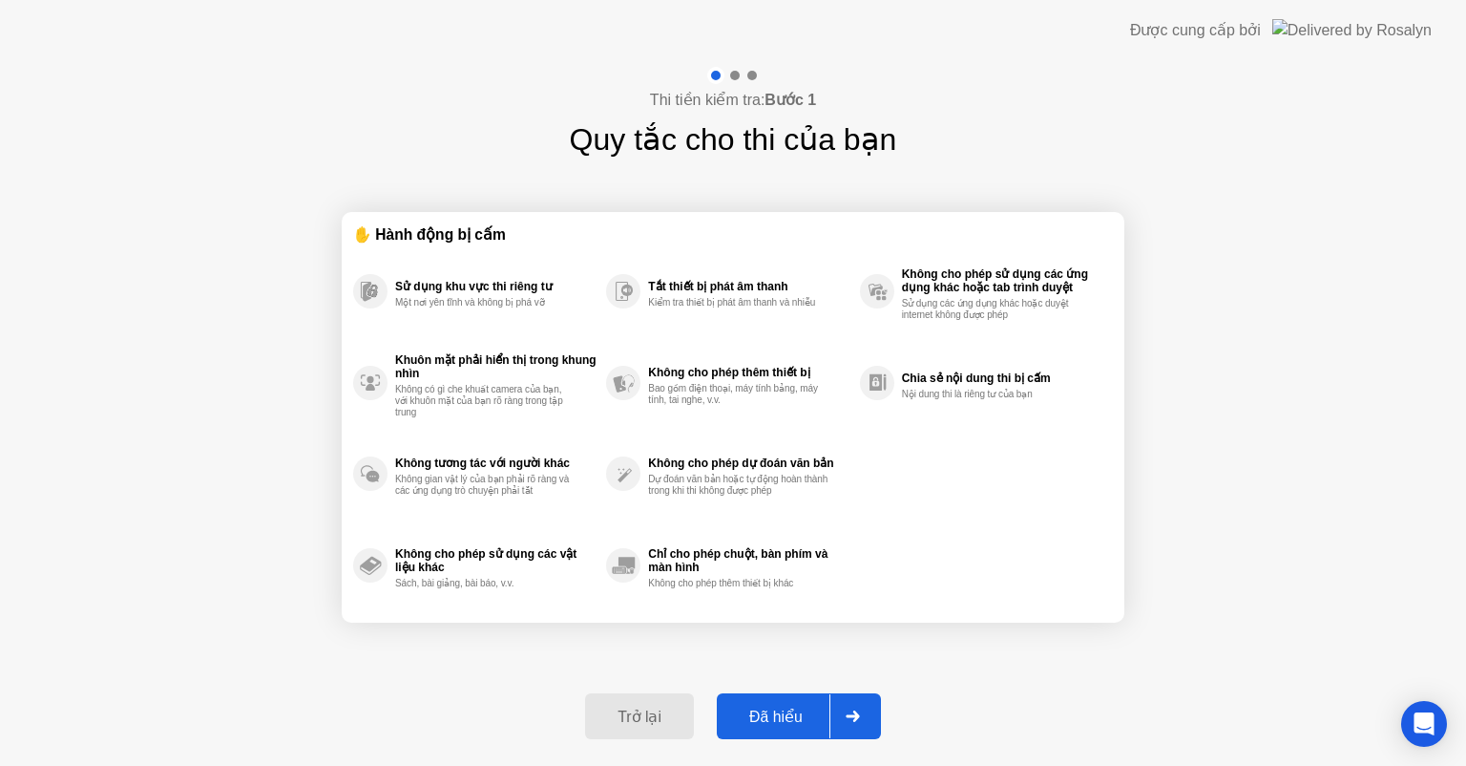
click at [604, 722] on div "Trở lại" at bounding box center [639, 716] width 97 height 18
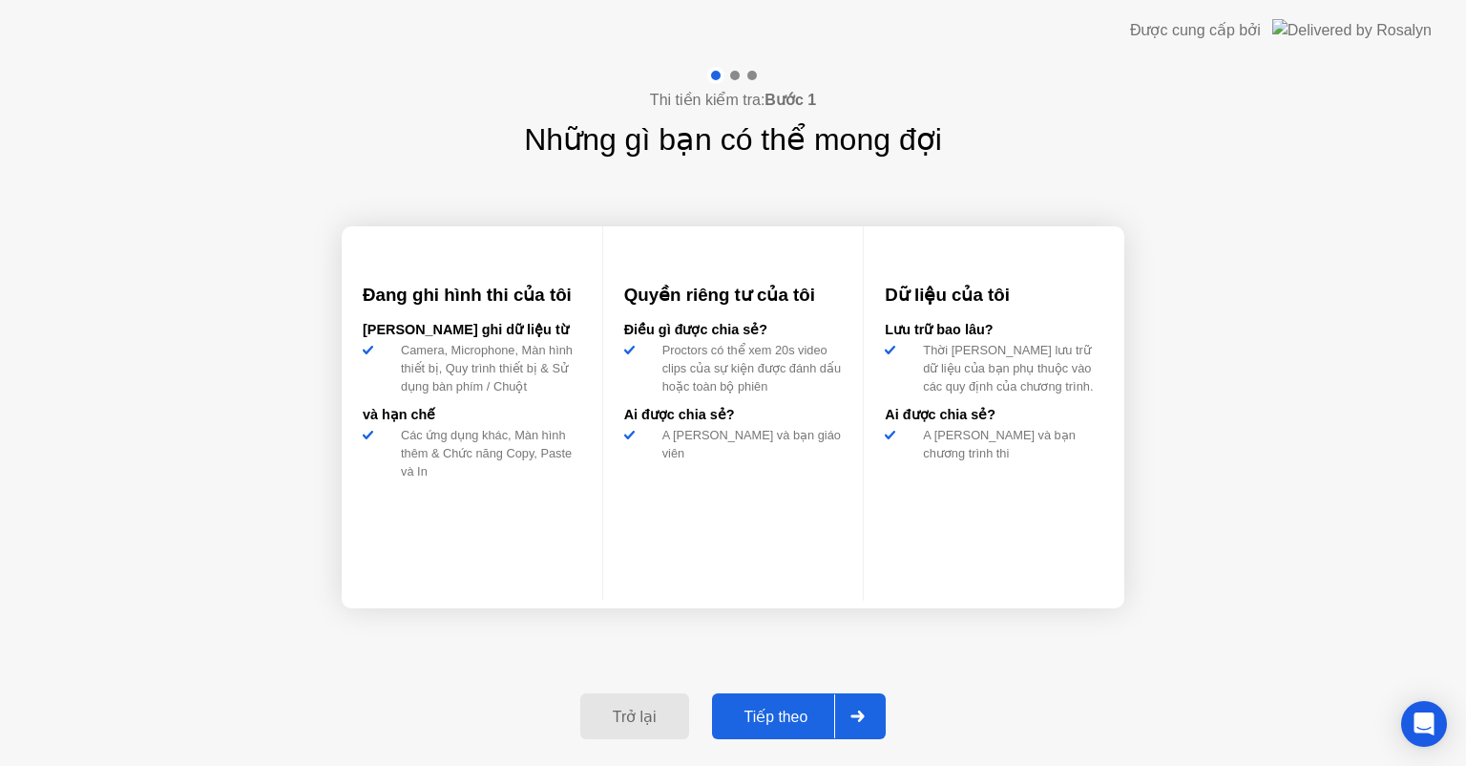
click at [604, 722] on div "Trở lại" at bounding box center [634, 716] width 97 height 18
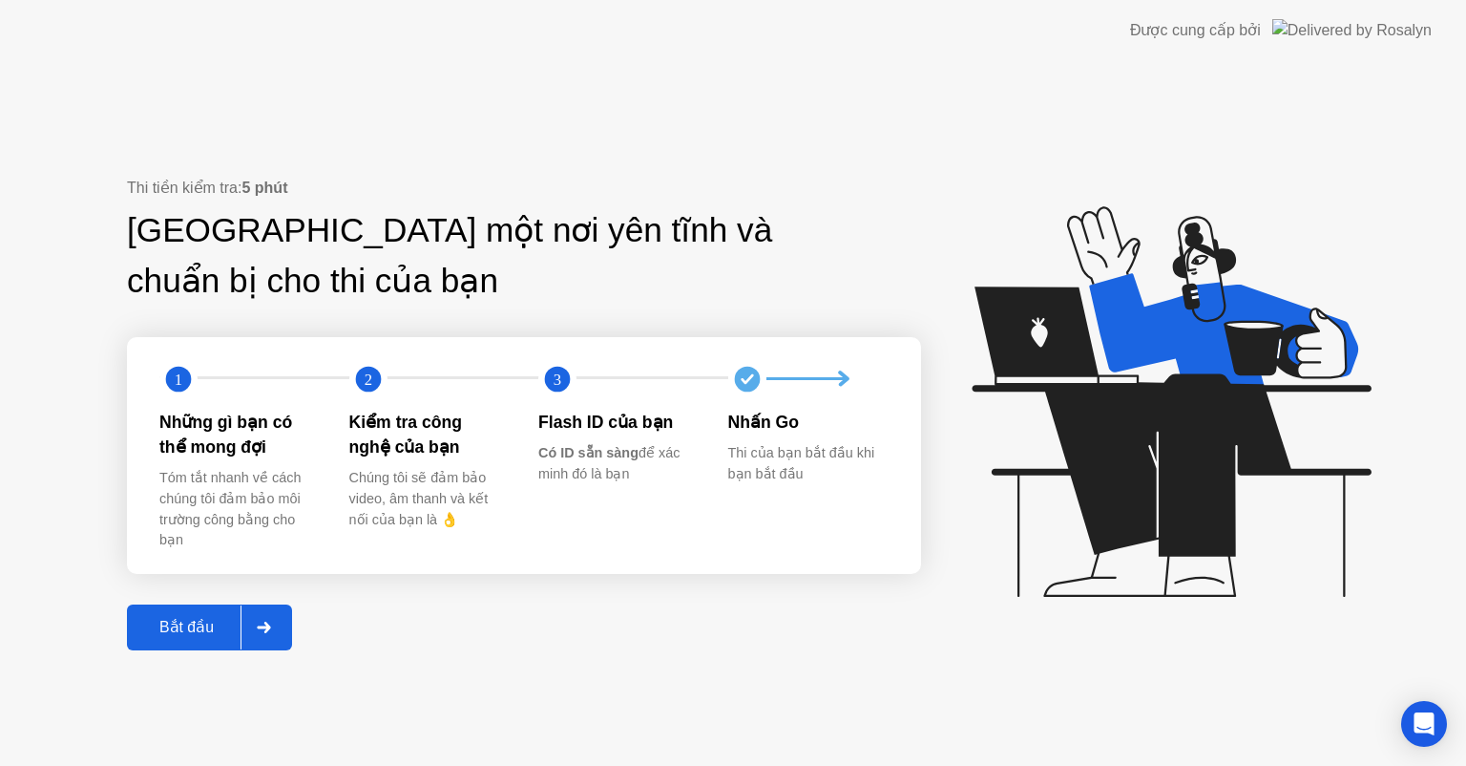
click at [173, 634] on div "Bắt đầu" at bounding box center [187, 627] width 108 height 18
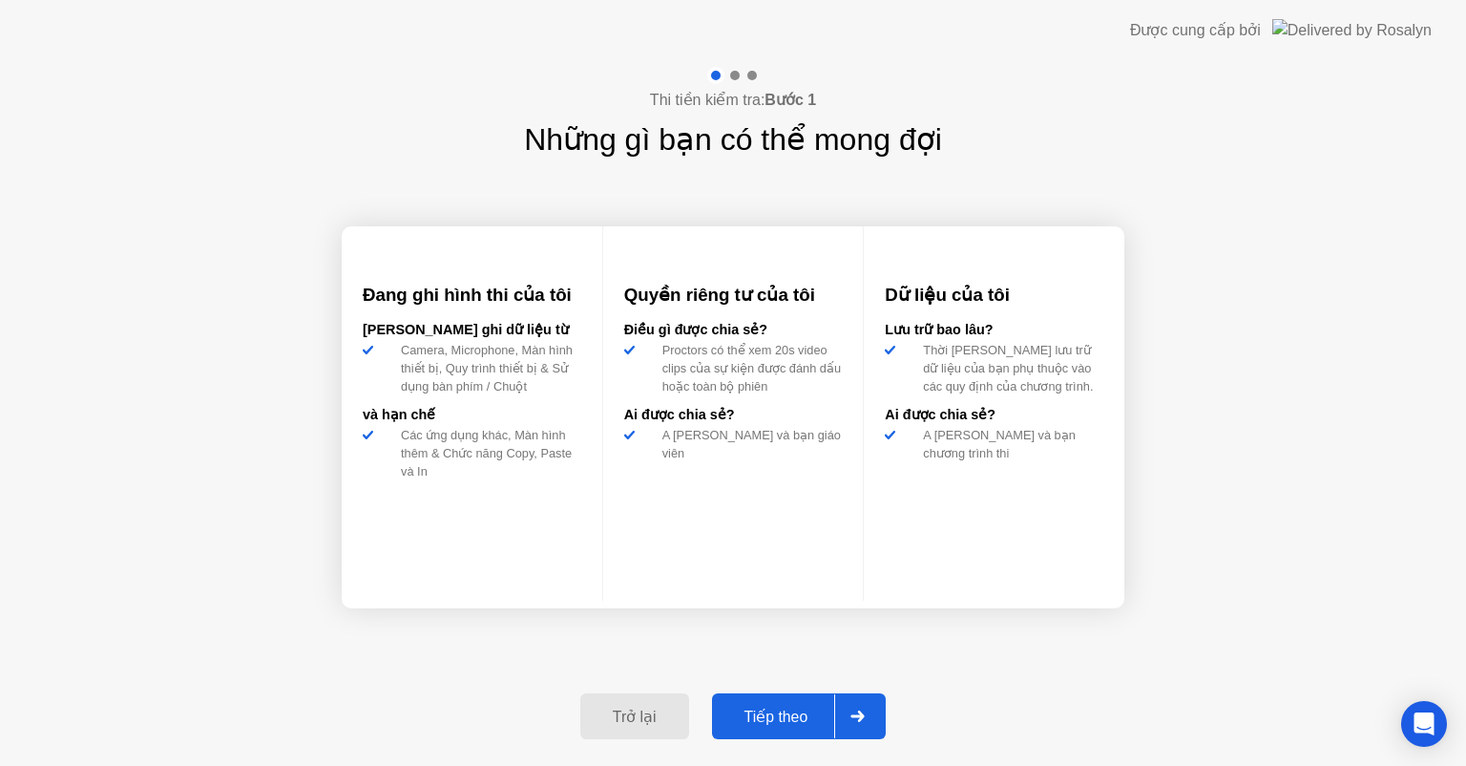
click at [825, 711] on div "Tiếp theo" at bounding box center [776, 716] width 117 height 18
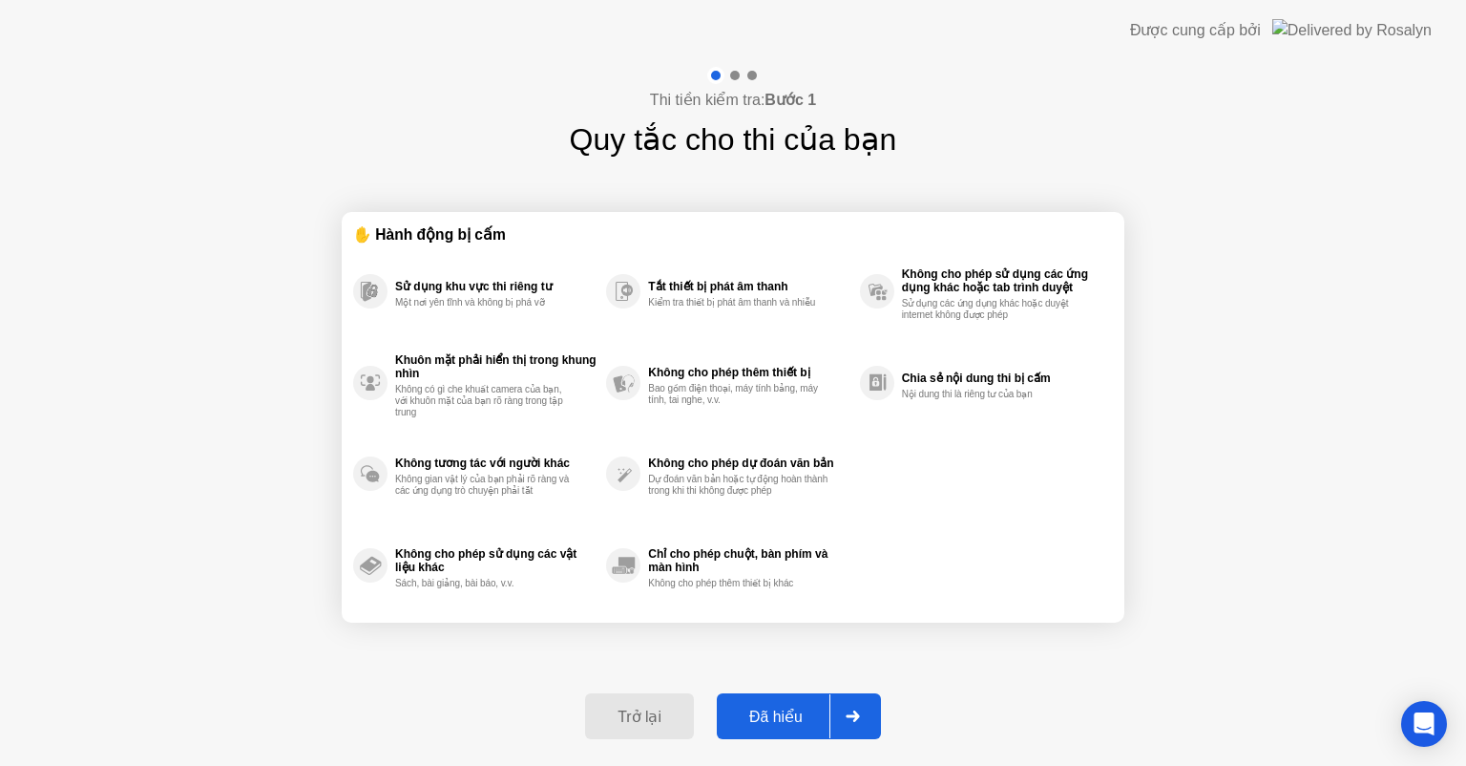
click at [812, 707] on div "Đã hiểu" at bounding box center [776, 716] width 107 height 18
select select "**********"
select select "*******"
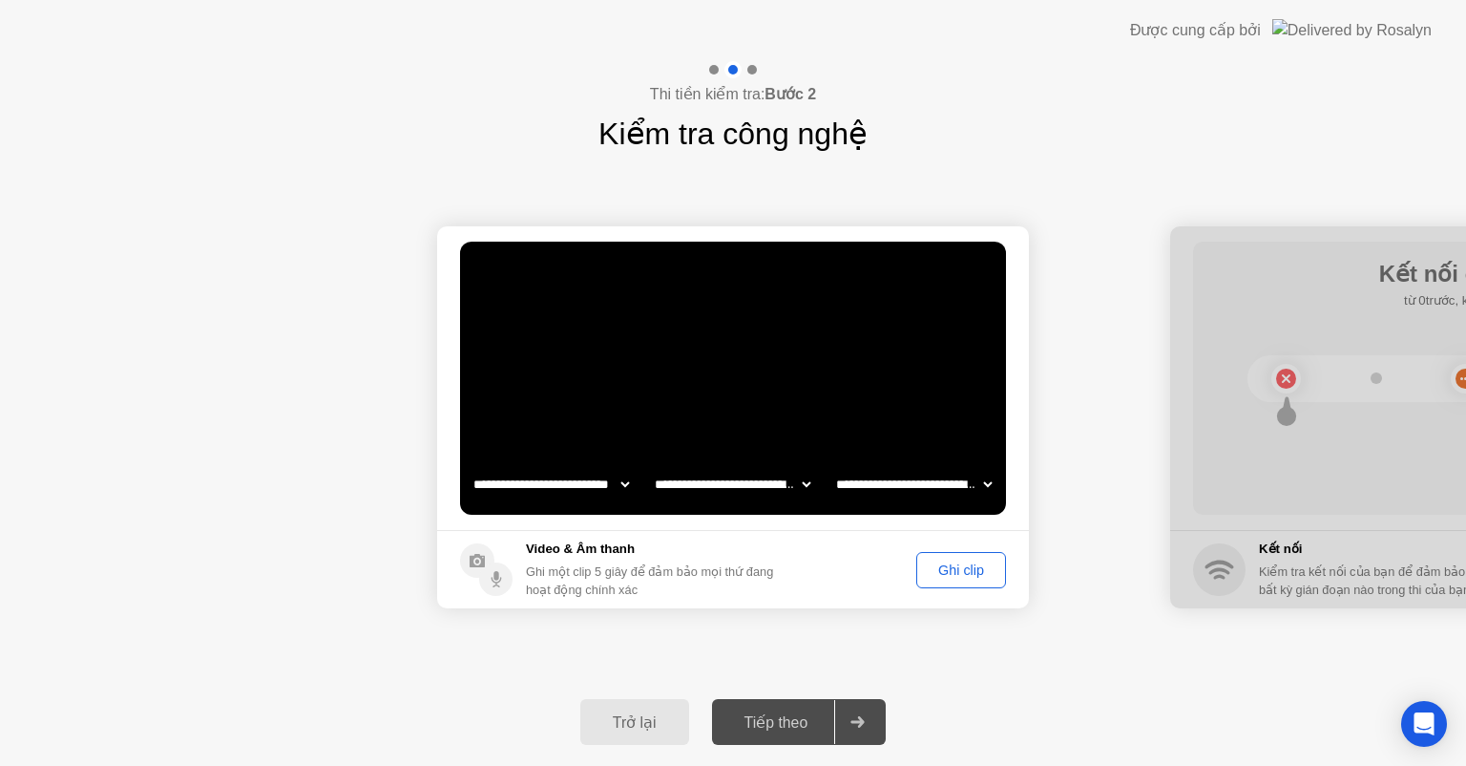
click at [943, 574] on div "Ghi clip" at bounding box center [961, 569] width 76 height 15
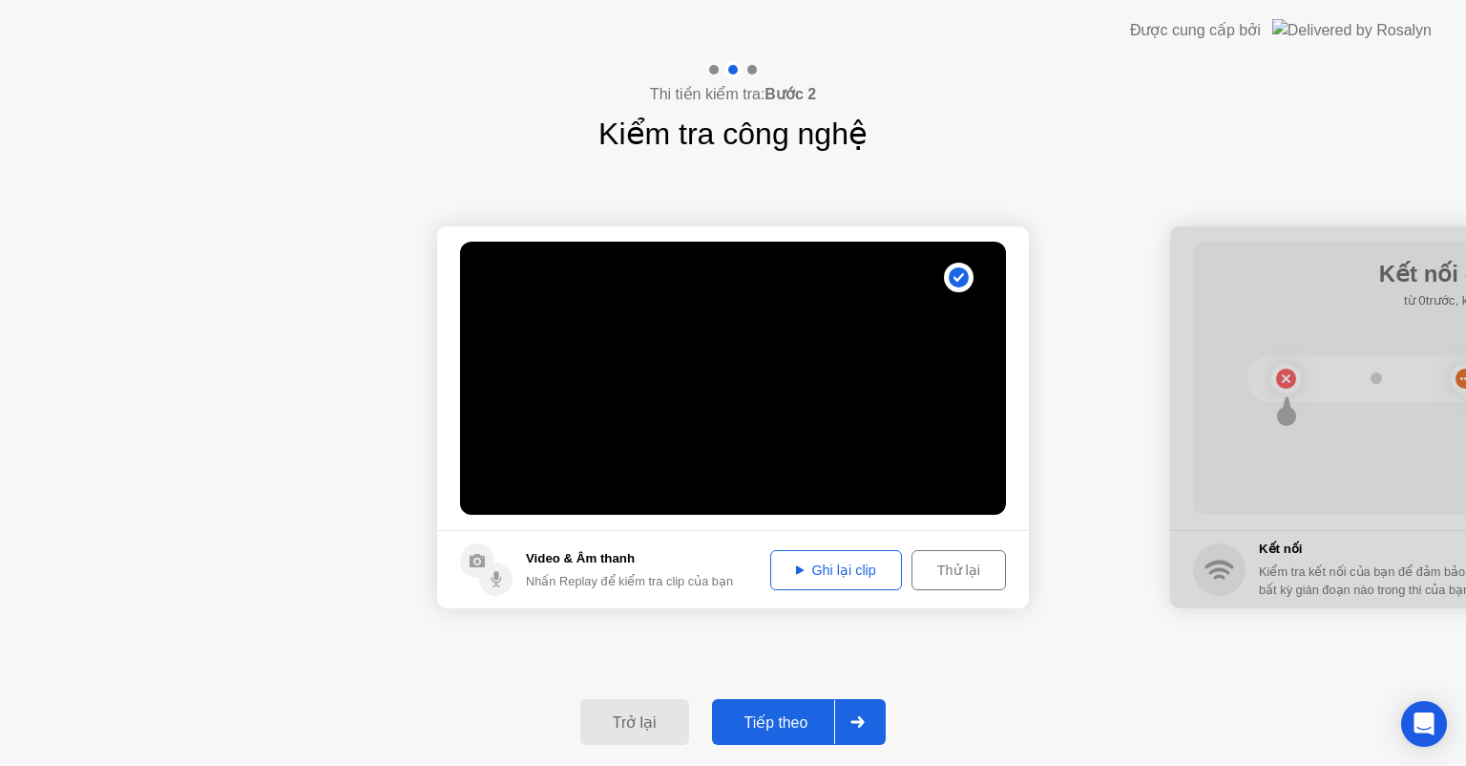
click at [766, 722] on div "Tiếp theo" at bounding box center [776, 722] width 117 height 18
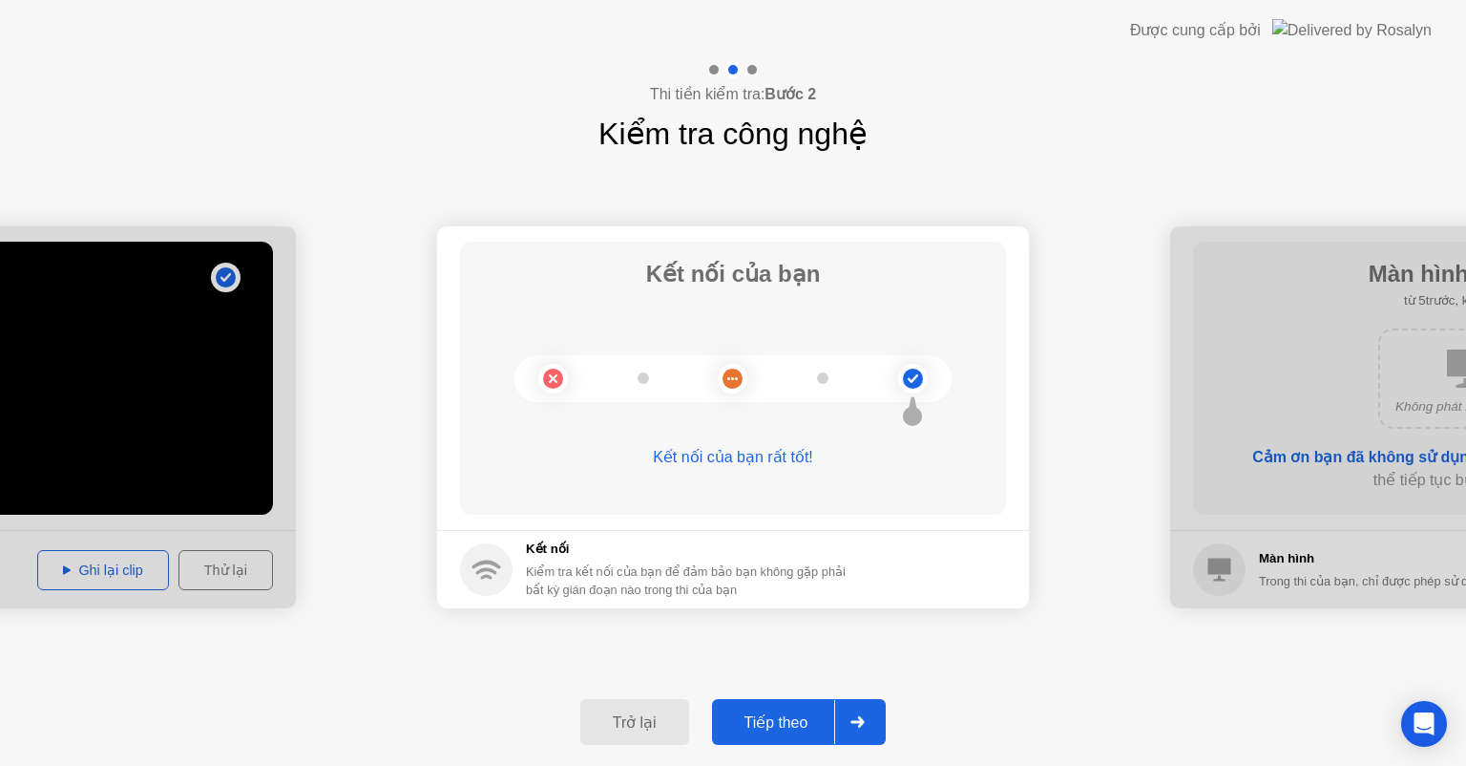
drag, startPoint x: 766, startPoint y: 723, endPoint x: 767, endPoint y: 668, distance: 54.4
click at [766, 722] on div "Tiếp theo" at bounding box center [776, 722] width 117 height 18
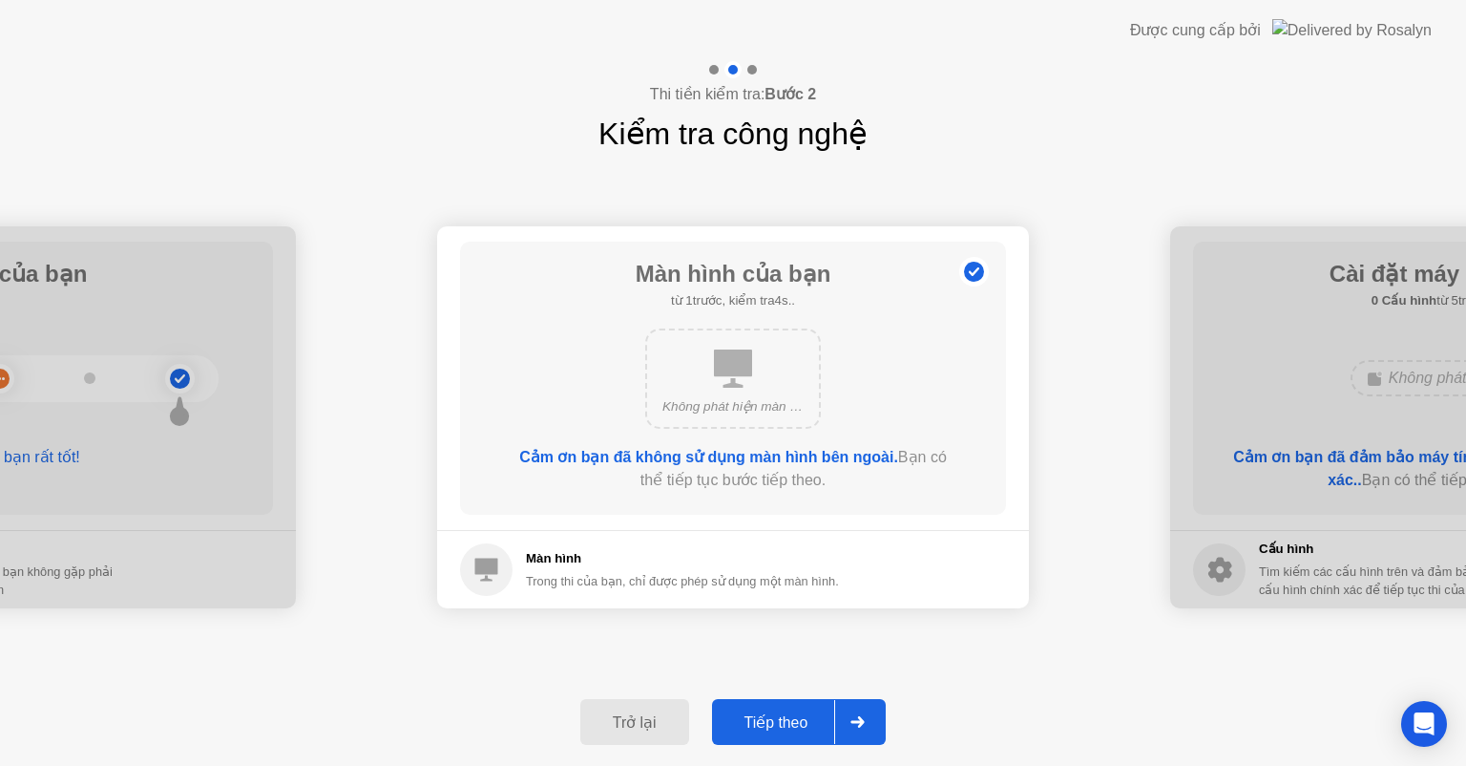
click at [775, 737] on button "Tiếp theo" at bounding box center [799, 722] width 175 height 46
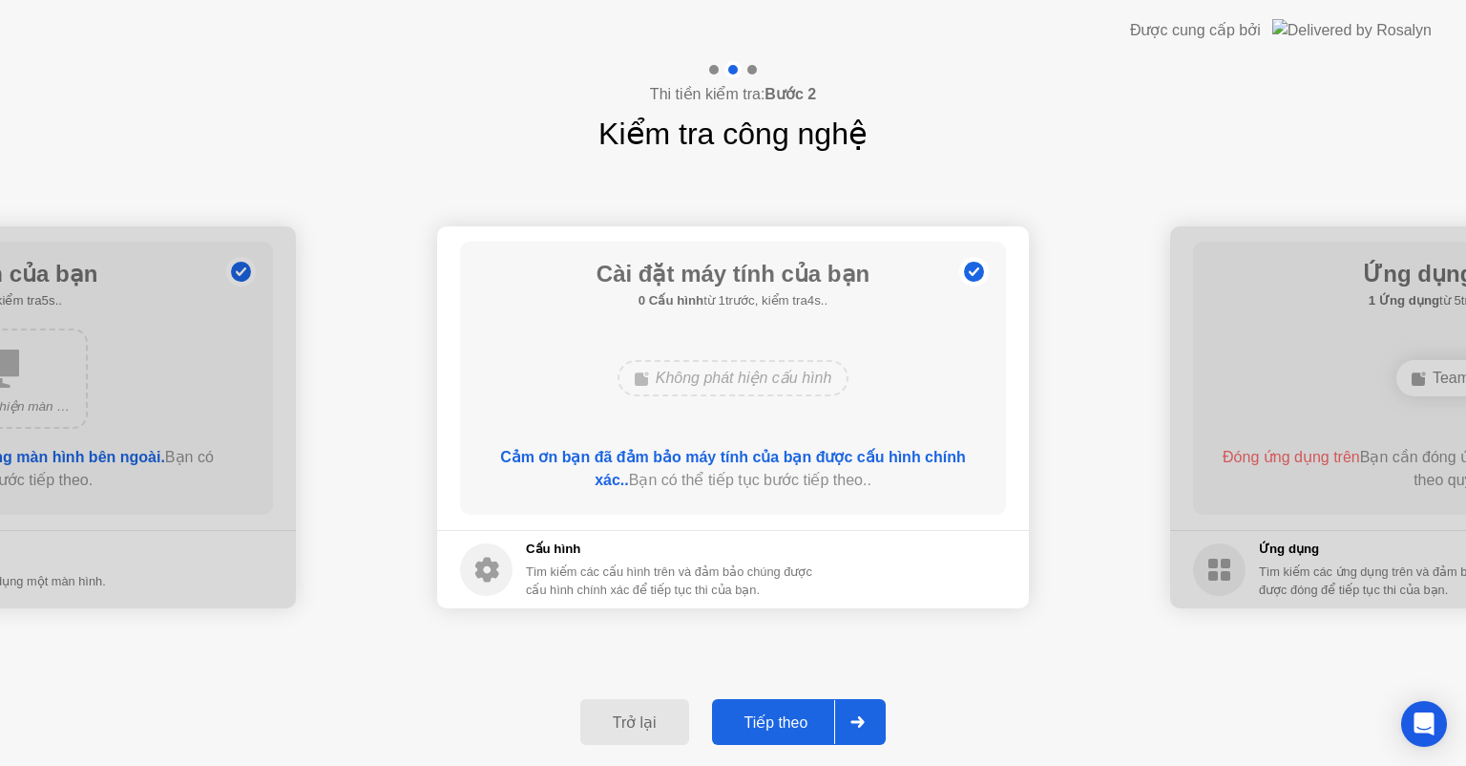
click at [775, 737] on button "Tiếp theo" at bounding box center [799, 722] width 175 height 46
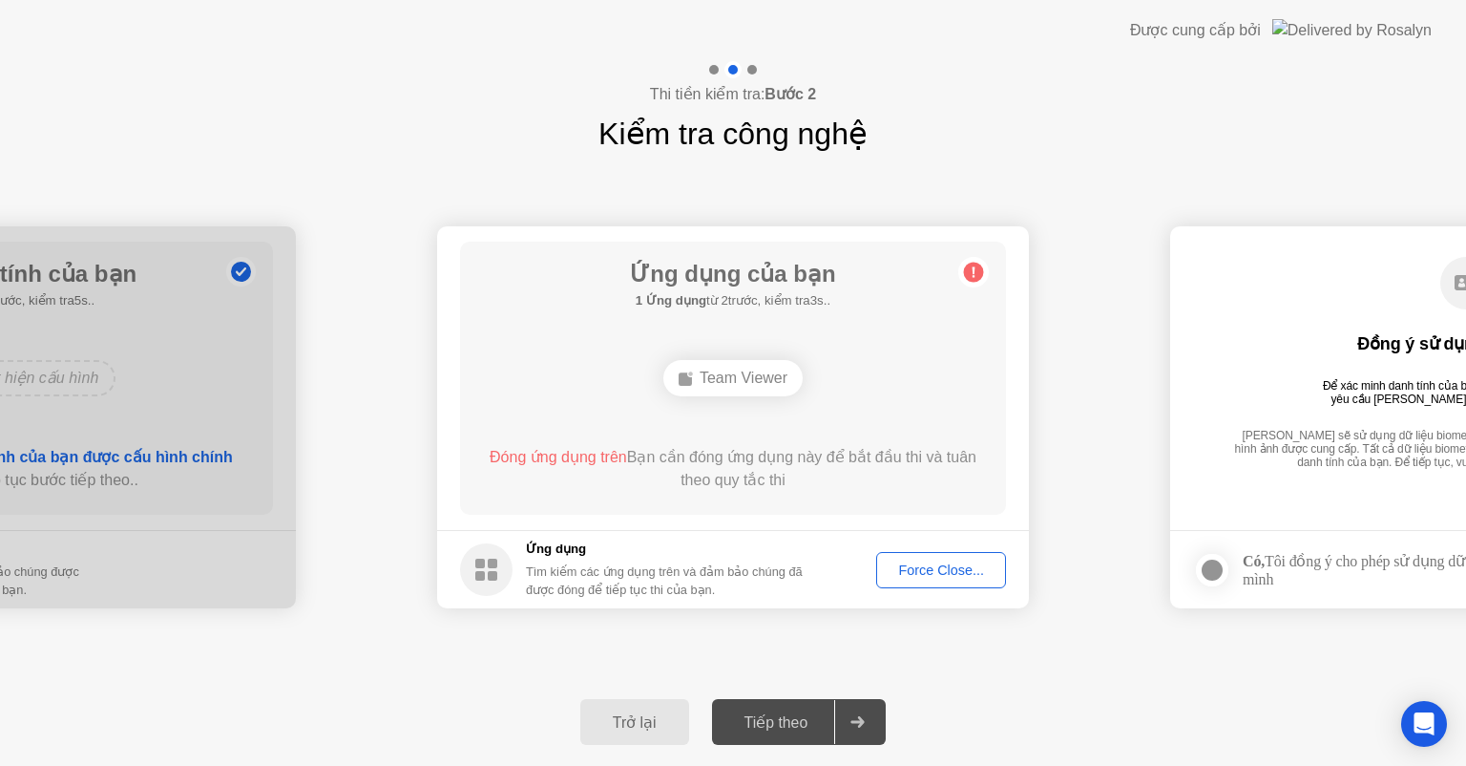
click at [977, 268] on circle at bounding box center [974, 273] width 20 height 20
drag, startPoint x: 554, startPoint y: 408, endPoint x: 572, endPoint y: 418, distance: 21.0
click at [555, 408] on div "Ứng dụng của bạn 1 Ứng dụng từ 3trước, kiểm tra2s.. Team Viewer Đóng ứng dụng t…" at bounding box center [733, 378] width 546 height 273
click at [584, 425] on div "Ứng dụng của bạn 1 Ứng dụng từ 3trước, kiểm tra2s.. Team Viewer Đóng ứng dụng t…" at bounding box center [733, 378] width 546 height 273
click at [935, 577] on div "Force Close..." at bounding box center [941, 569] width 116 height 15
